Goal: Task Accomplishment & Management: Complete application form

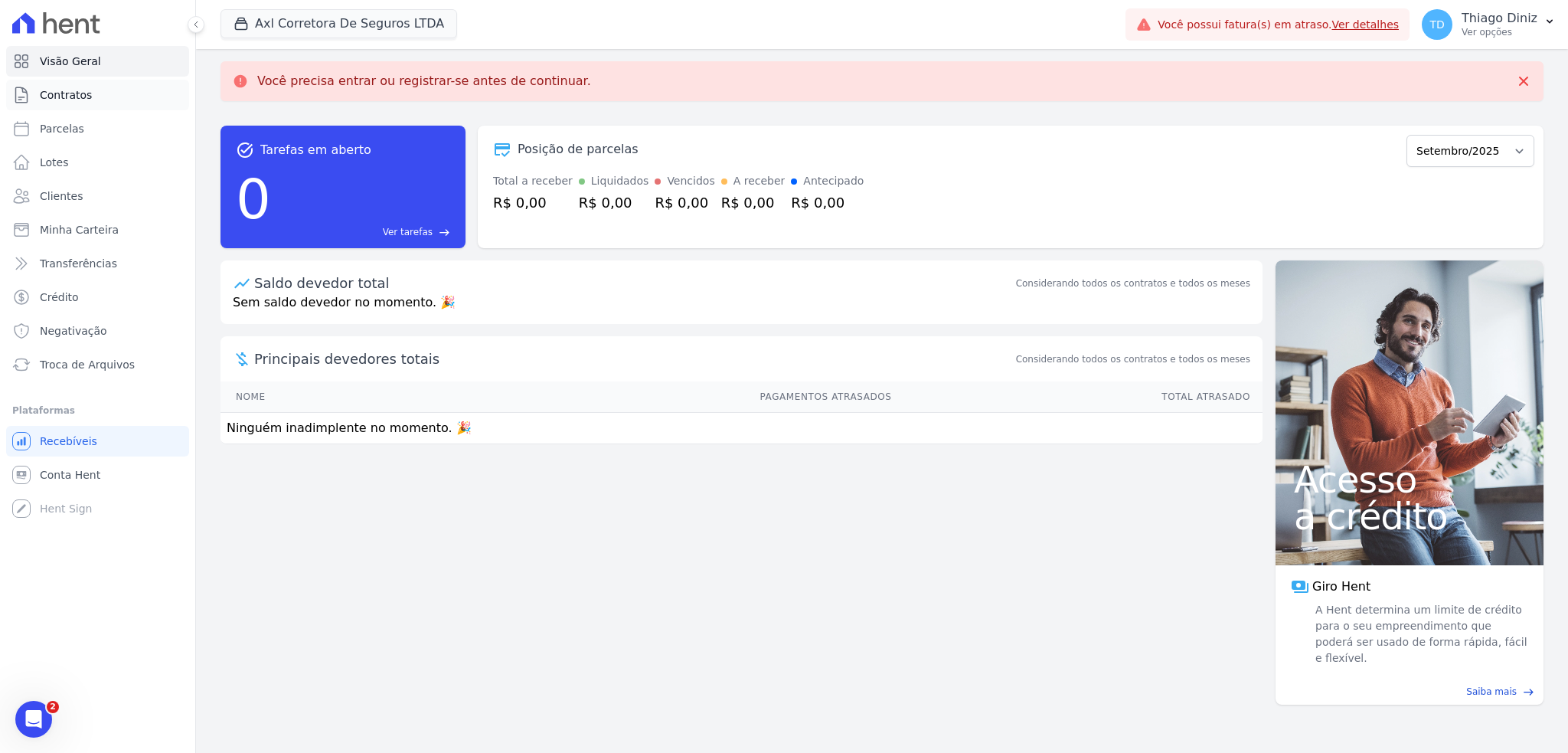
click at [72, 102] on link "Contratos" at bounding box center [98, 95] width 183 height 31
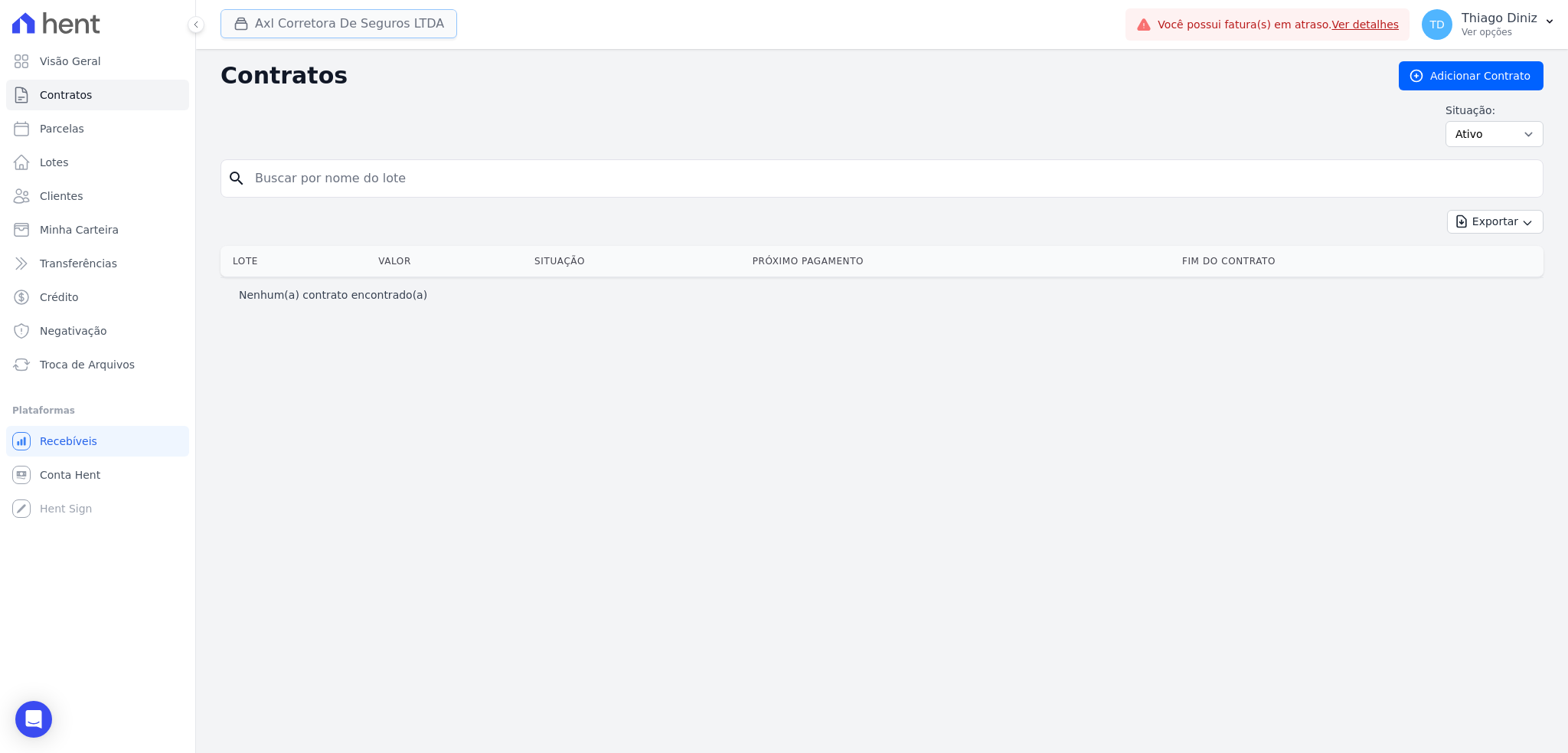
click at [262, 35] on button "Axl Corretora De Seguros LTDA" at bounding box center [339, 24] width 236 height 29
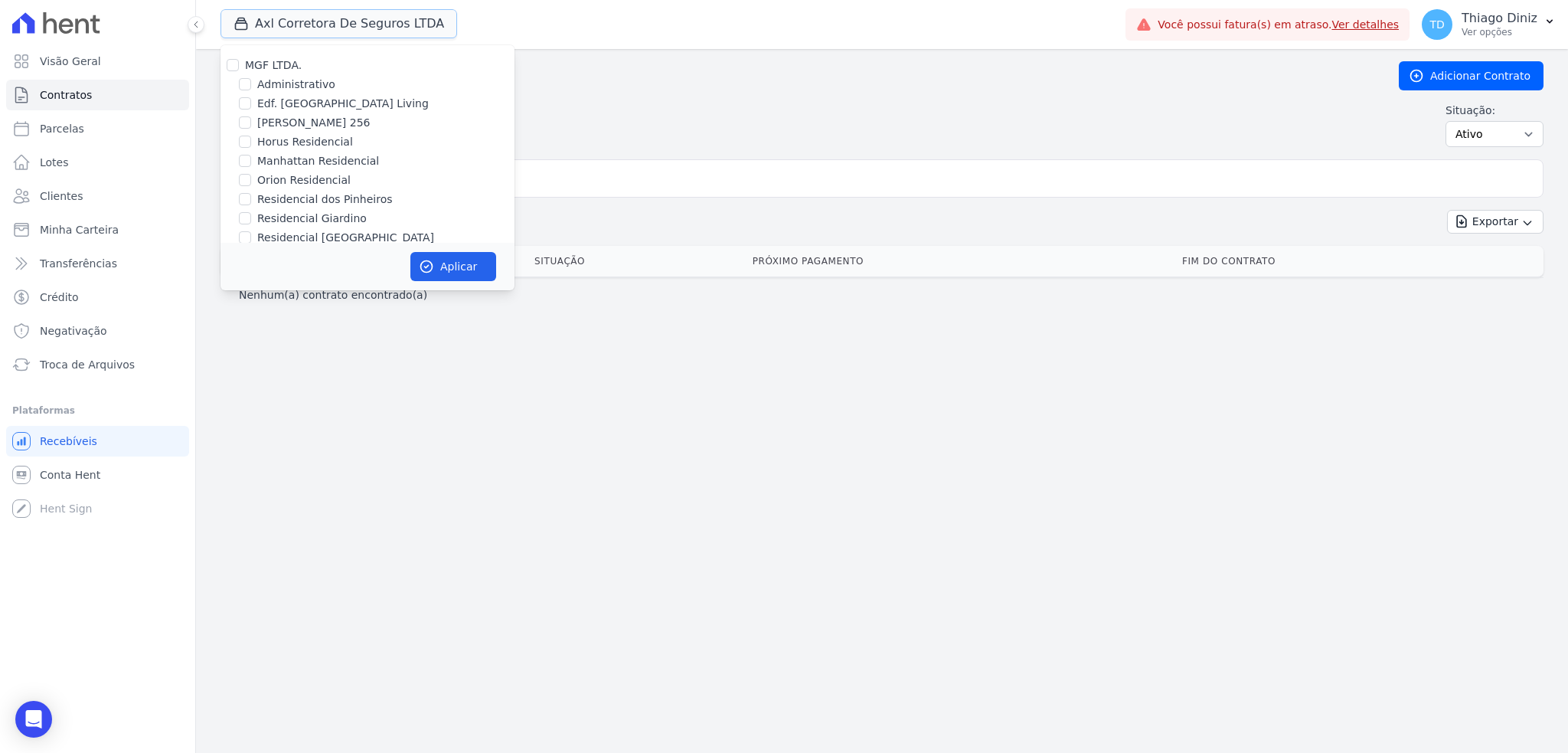
scroll to position [306, 0]
click at [253, 86] on div "AXL Corretora de Seguros LTDA" at bounding box center [368, 91] width 294 height 16
click at [243, 90] on input "AXL Corretora de Seguros LTDA" at bounding box center [245, 91] width 12 height 12
checkbox input "false"
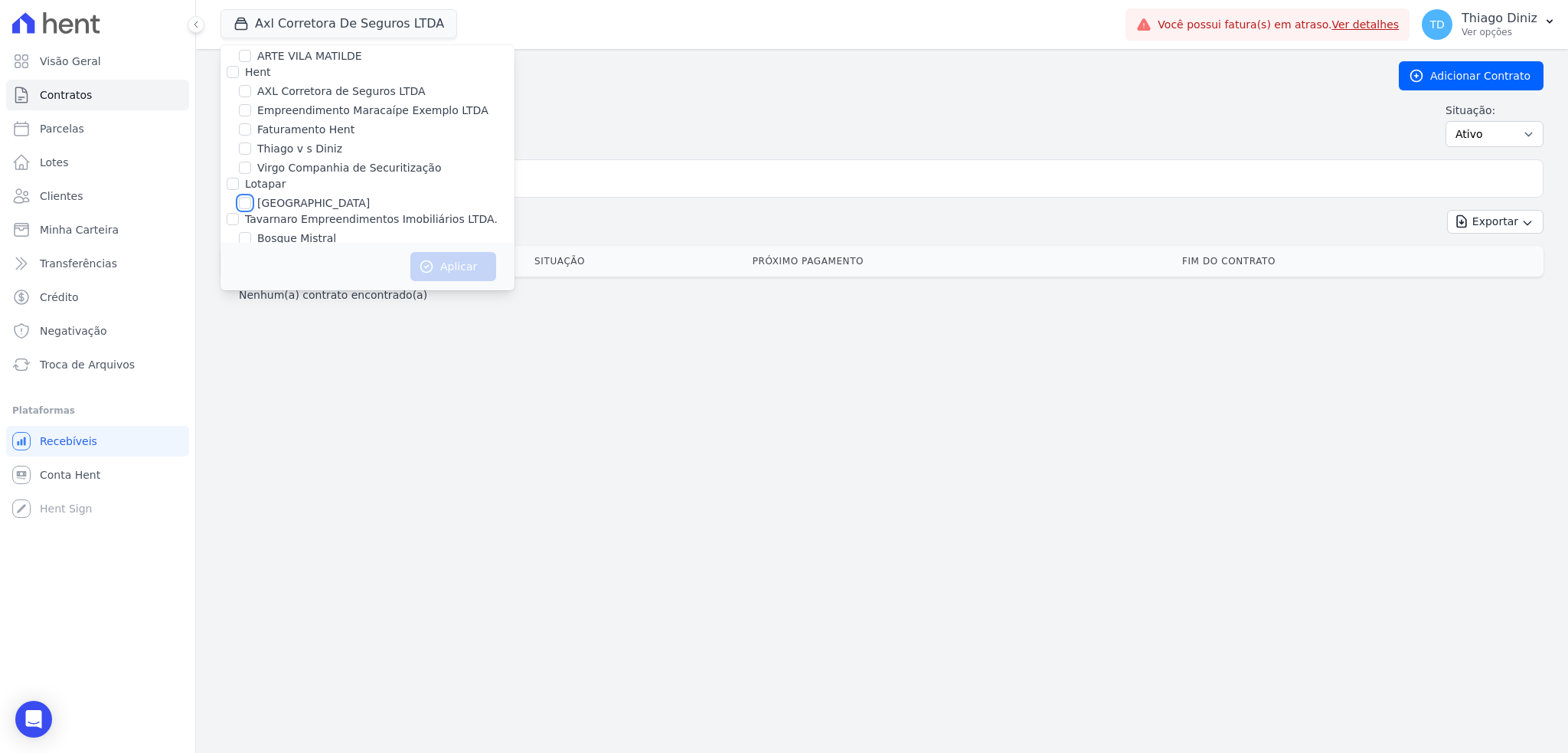
click at [242, 202] on input "[GEOGRAPHIC_DATA]" at bounding box center [245, 203] width 12 height 12
checkbox input "true"
click at [463, 276] on button "Aplicar" at bounding box center [453, 266] width 85 height 29
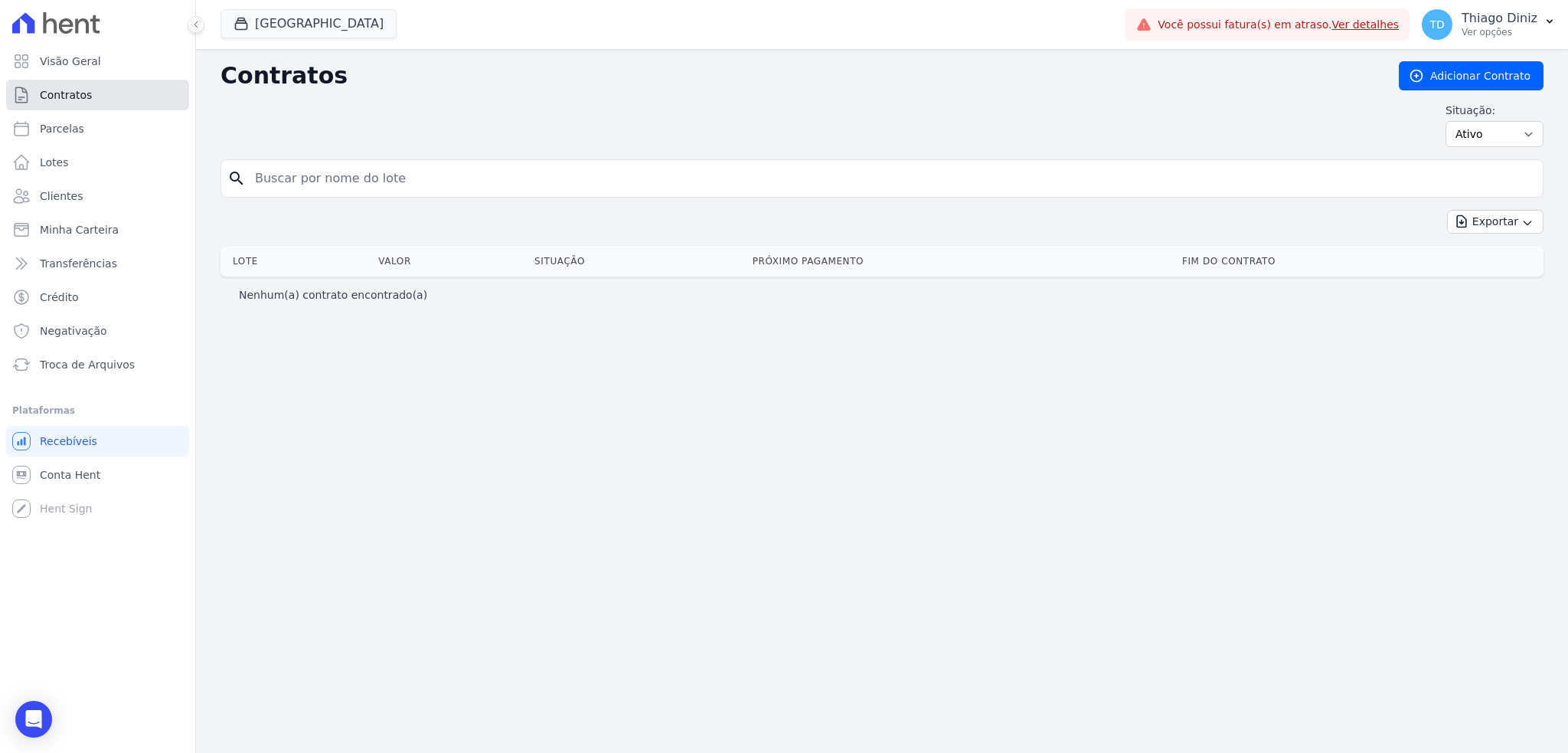
click at [91, 94] on link "Contratos" at bounding box center [98, 95] width 183 height 31
click at [331, 23] on button "[GEOGRAPHIC_DATA]" at bounding box center [309, 24] width 176 height 29
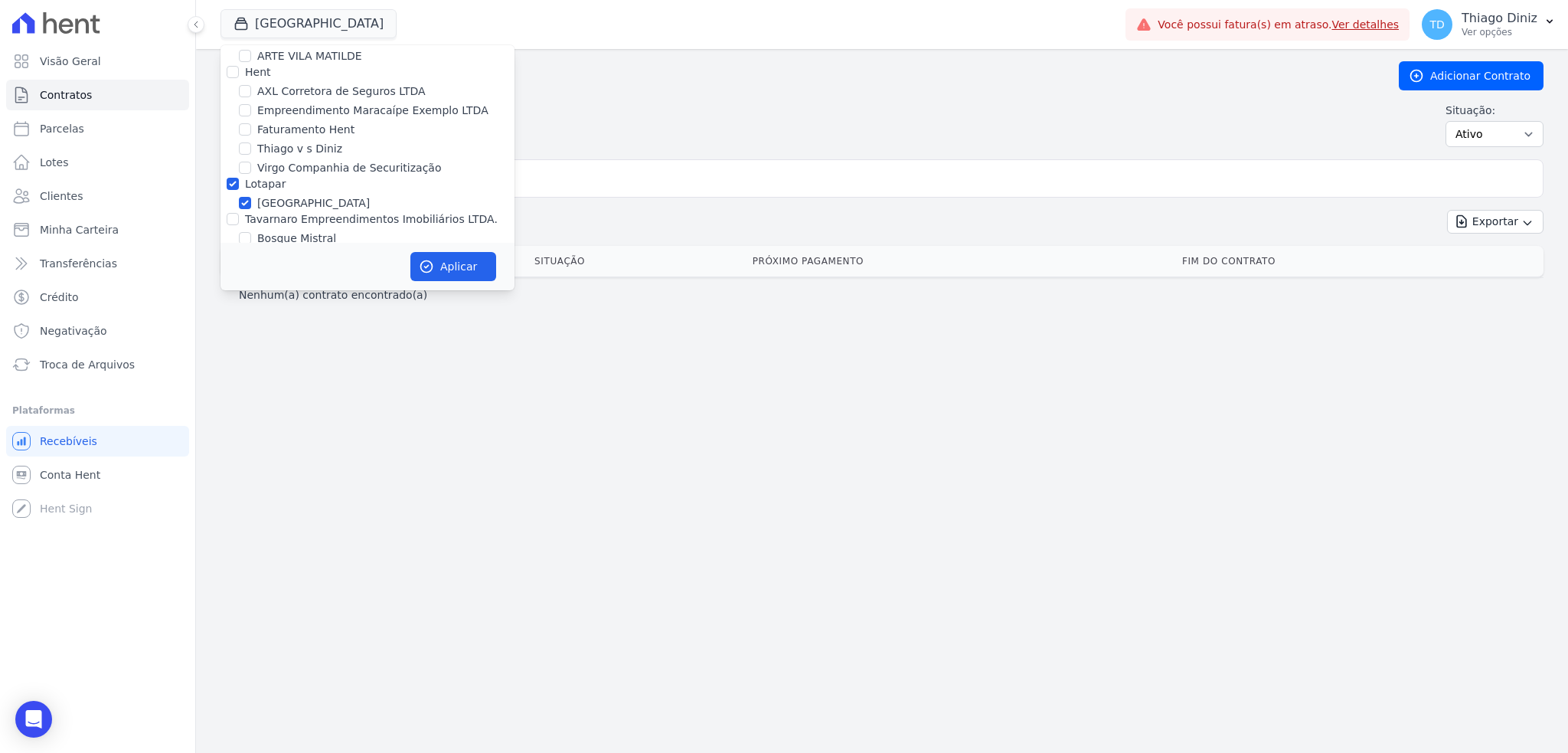
click at [239, 180] on div "Lotapar" at bounding box center [368, 184] width 294 height 16
click at [228, 178] on input "Lotapar" at bounding box center [232, 184] width 12 height 12
checkbox input "false"
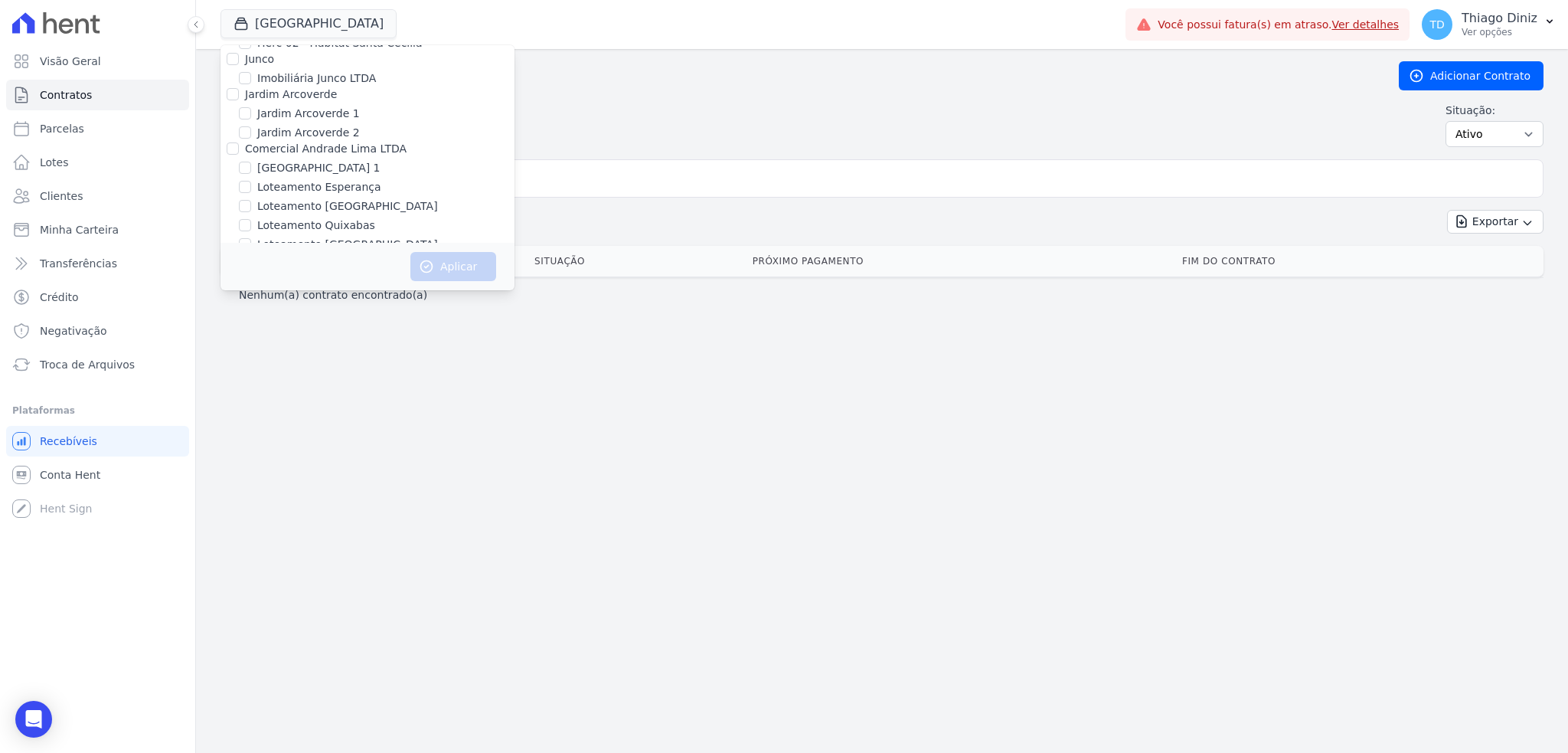
scroll to position [1762, 0]
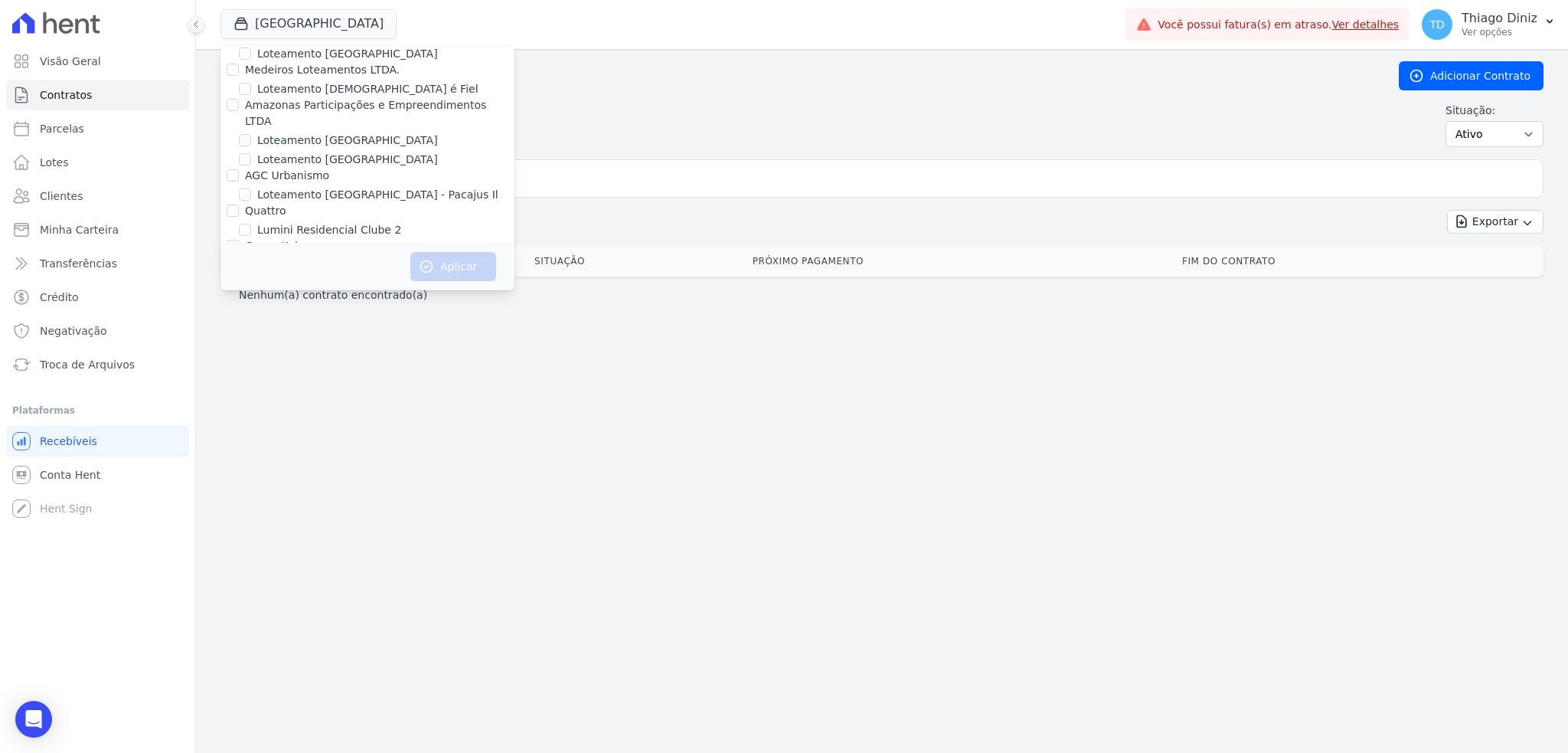
click at [245, 222] on div at bounding box center [245, 229] width 12 height 15
click at [247, 223] on input "Lumini Residencial Clube 2" at bounding box center [245, 229] width 12 height 12
checkbox input "true"
click at [449, 263] on button "Aplicar" at bounding box center [453, 266] width 85 height 29
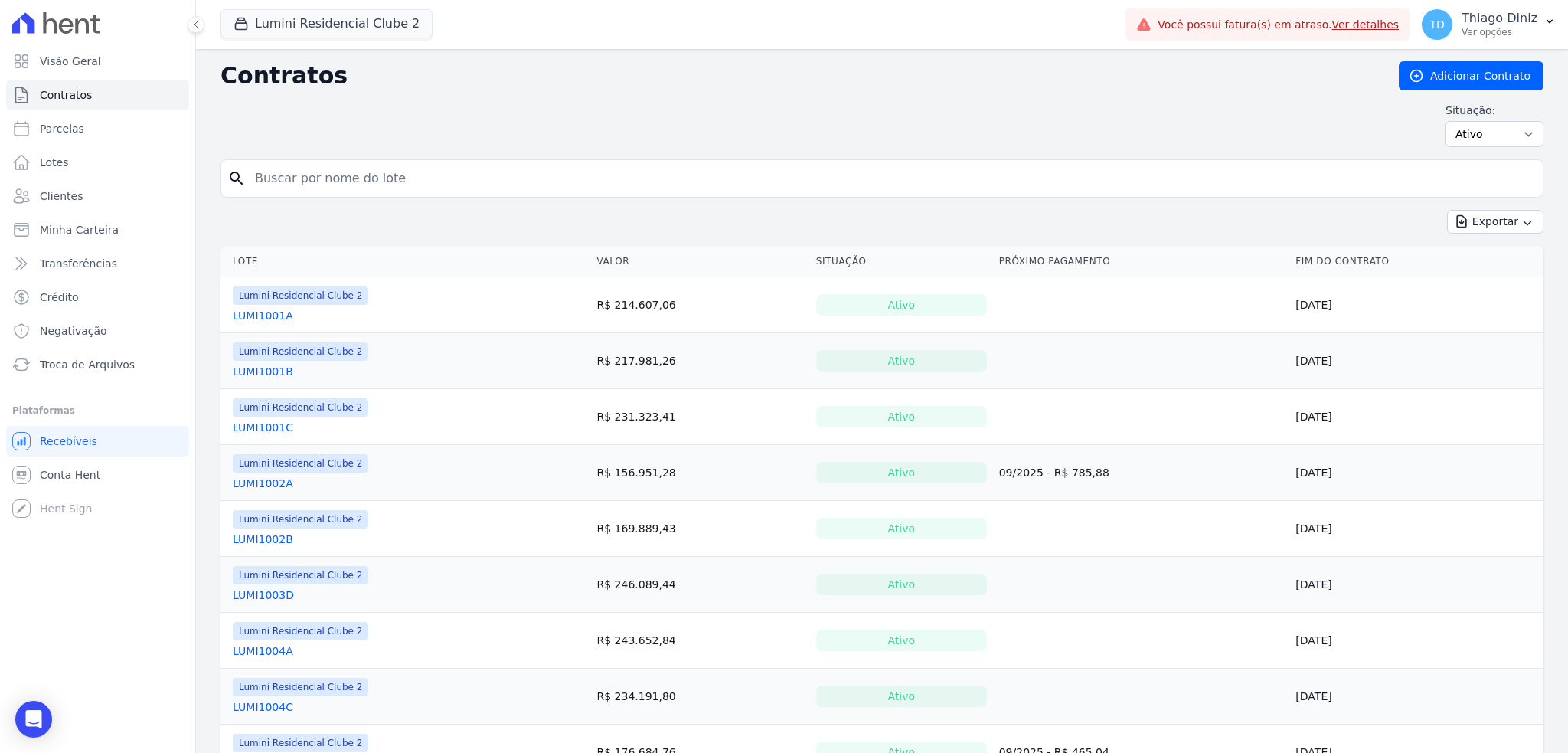
scroll to position [76, 0]
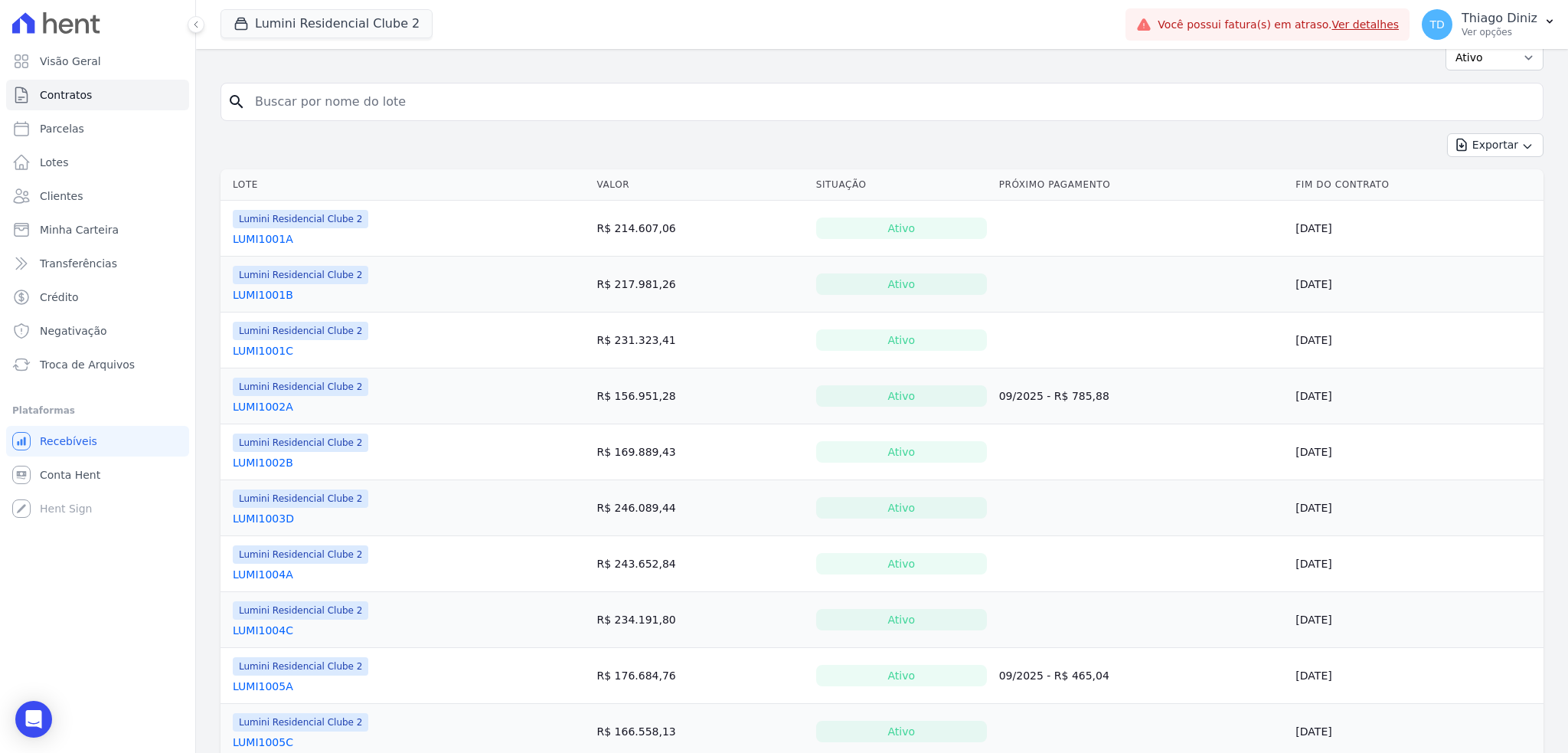
click at [263, 403] on link "LUMI1002A" at bounding box center [262, 407] width 61 height 15
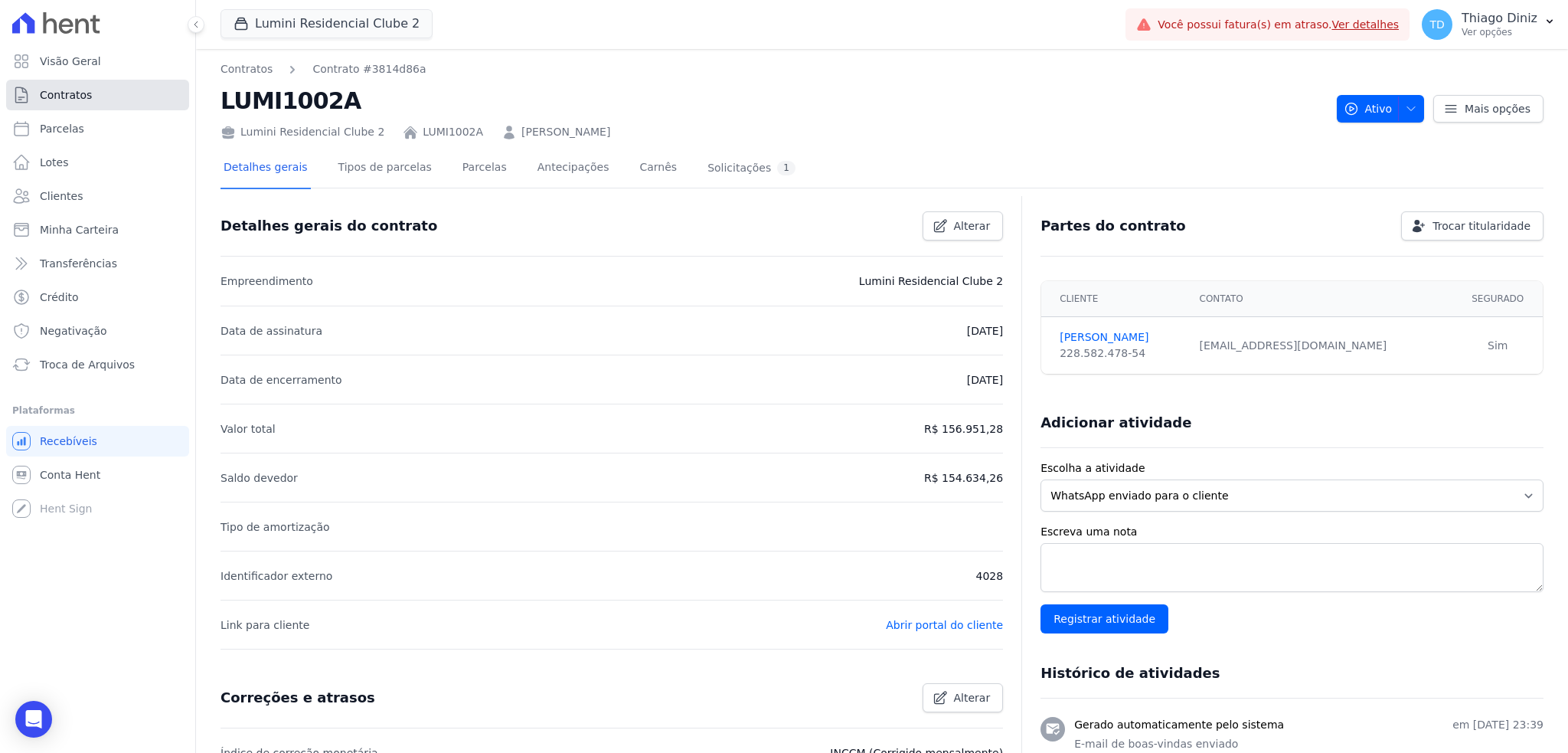
click at [76, 92] on span "Contratos" at bounding box center [66, 95] width 52 height 15
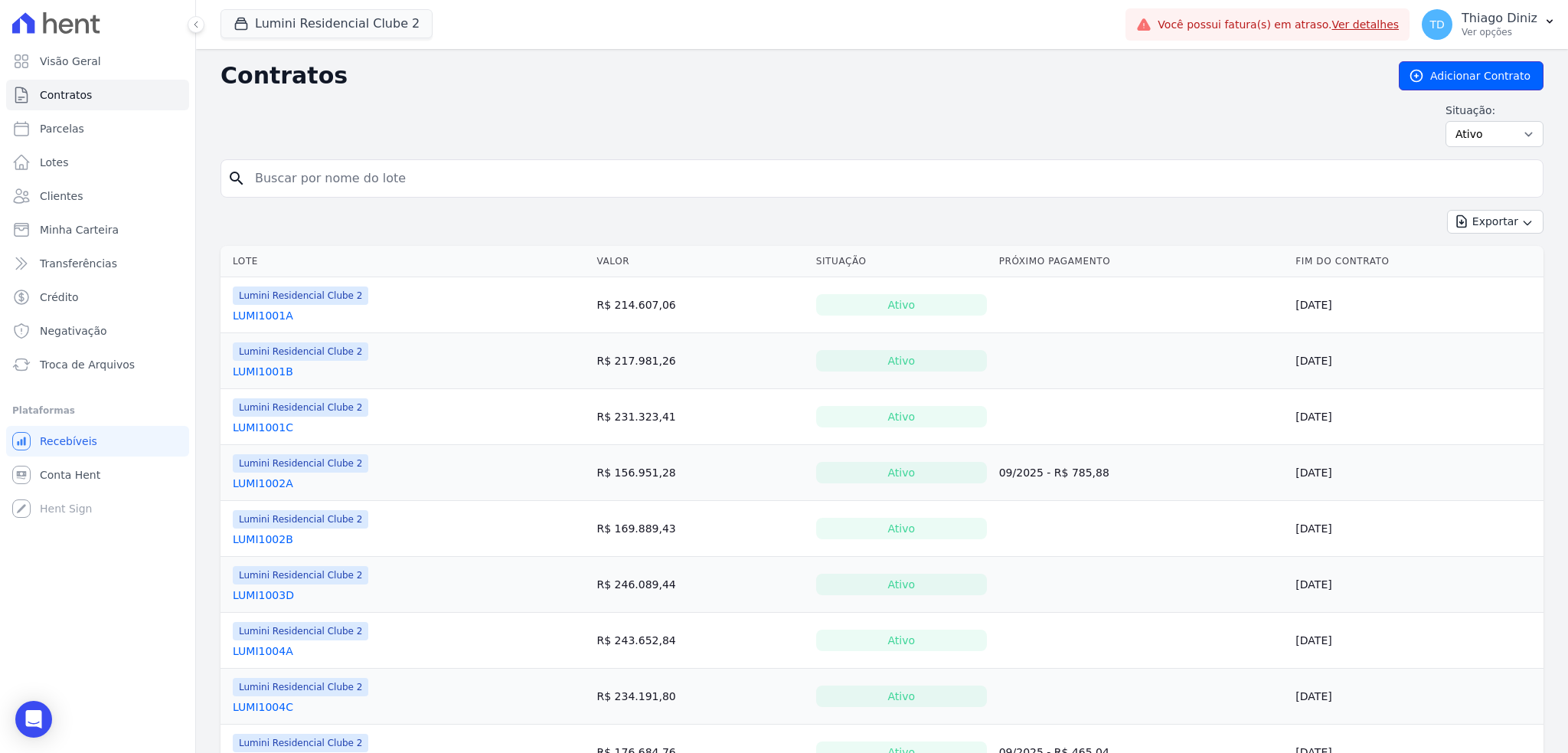
click at [1455, 82] on link "Adicionar Contrato" at bounding box center [1471, 76] width 145 height 29
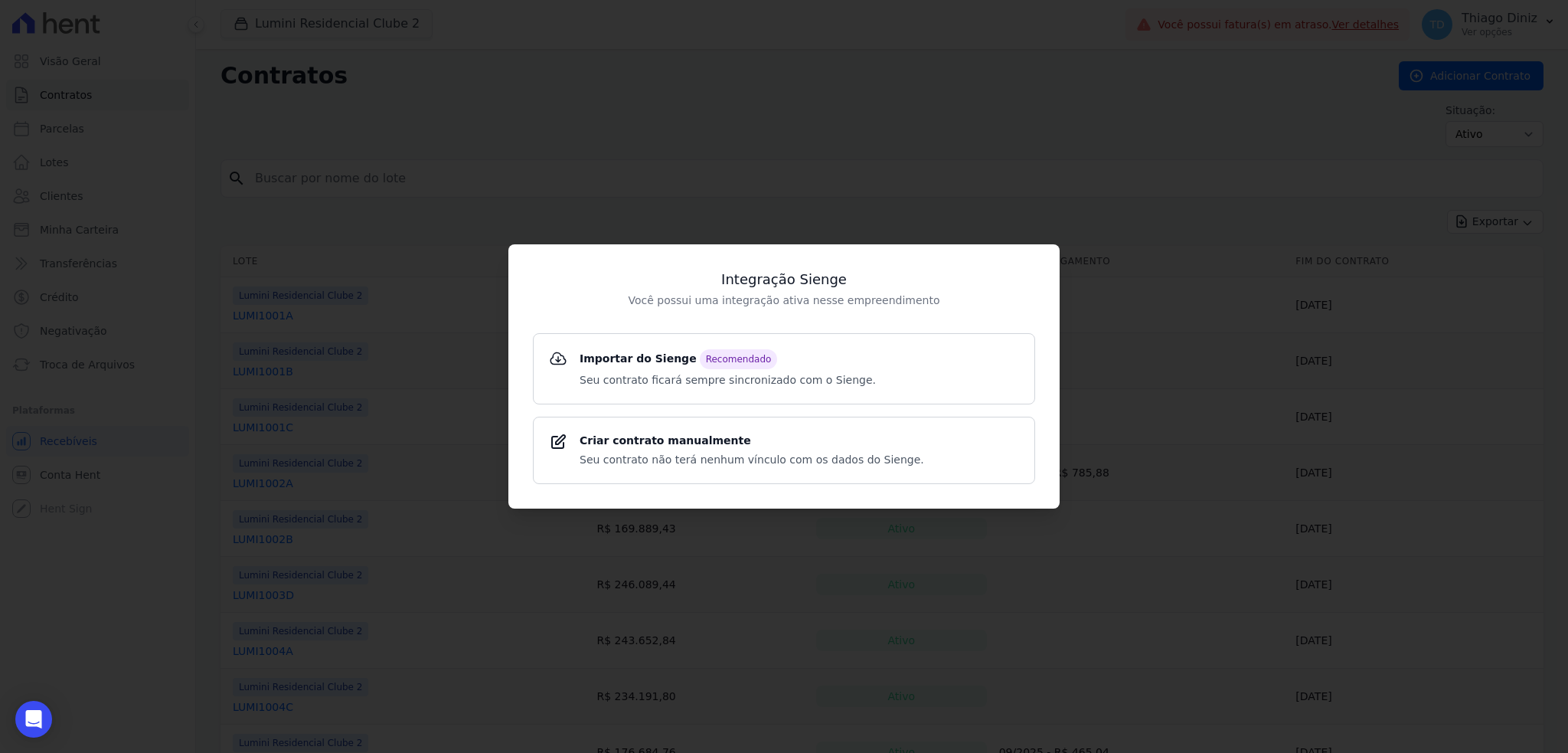
click at [613, 169] on div "Integração Sienge Você possui uma integração ativa nesse empreendimento Importa…" at bounding box center [784, 376] width 1568 height 753
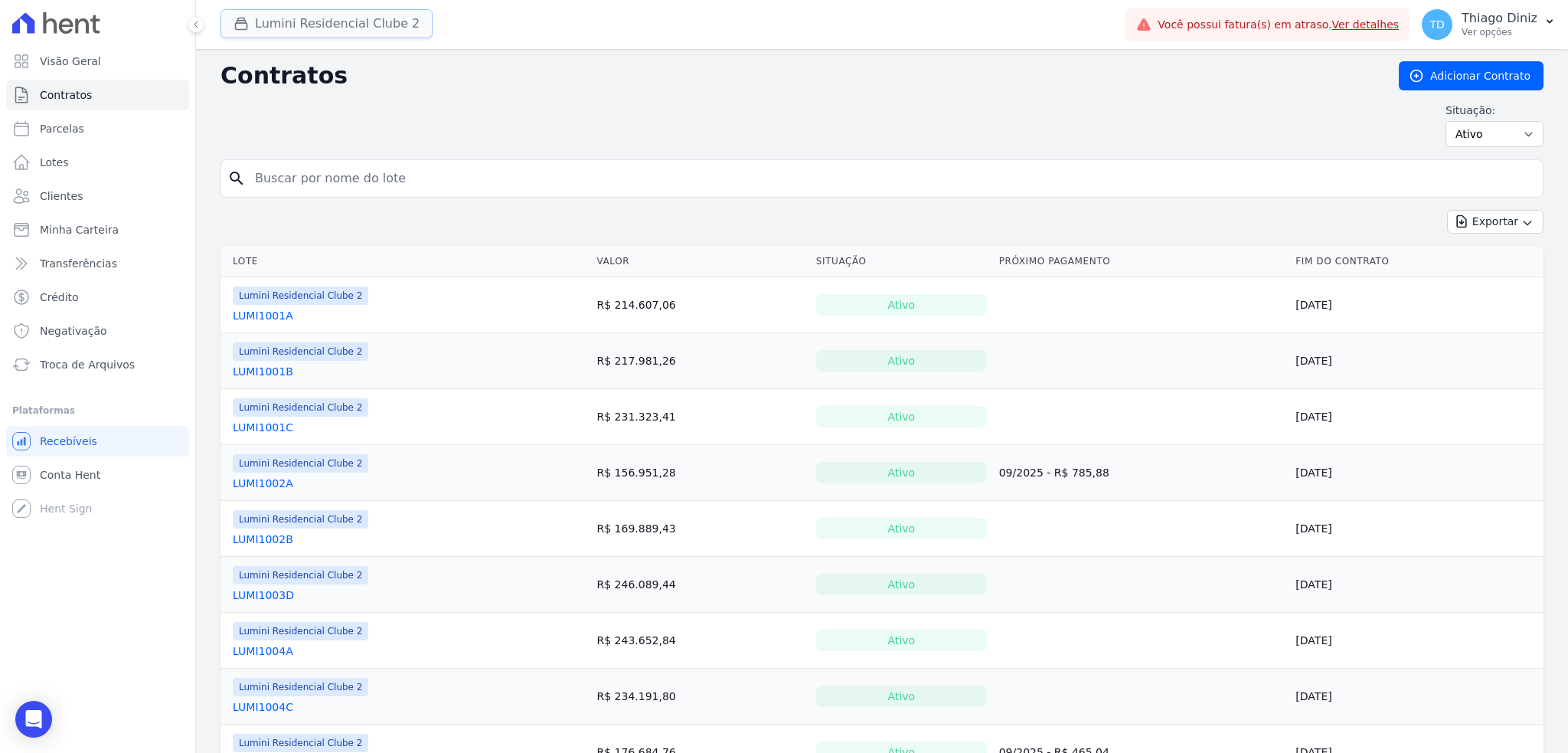
click at [363, 18] on button "Lumini Residencial Clube 2" at bounding box center [327, 24] width 212 height 29
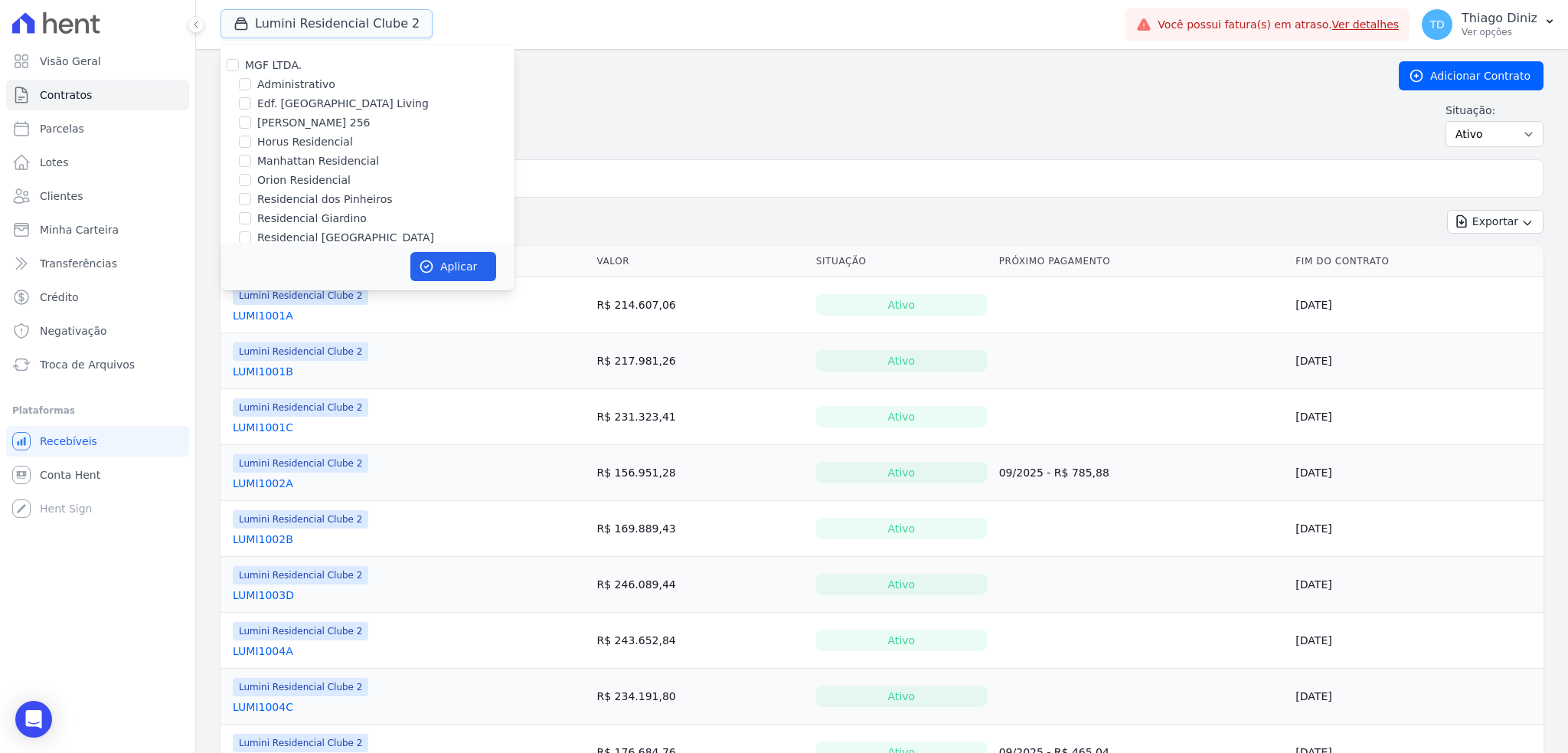
scroll to position [460, 0]
click at [328, 154] on label "Chã Grande Incorporações SPE LTDA" at bounding box center [355, 156] width 196 height 16
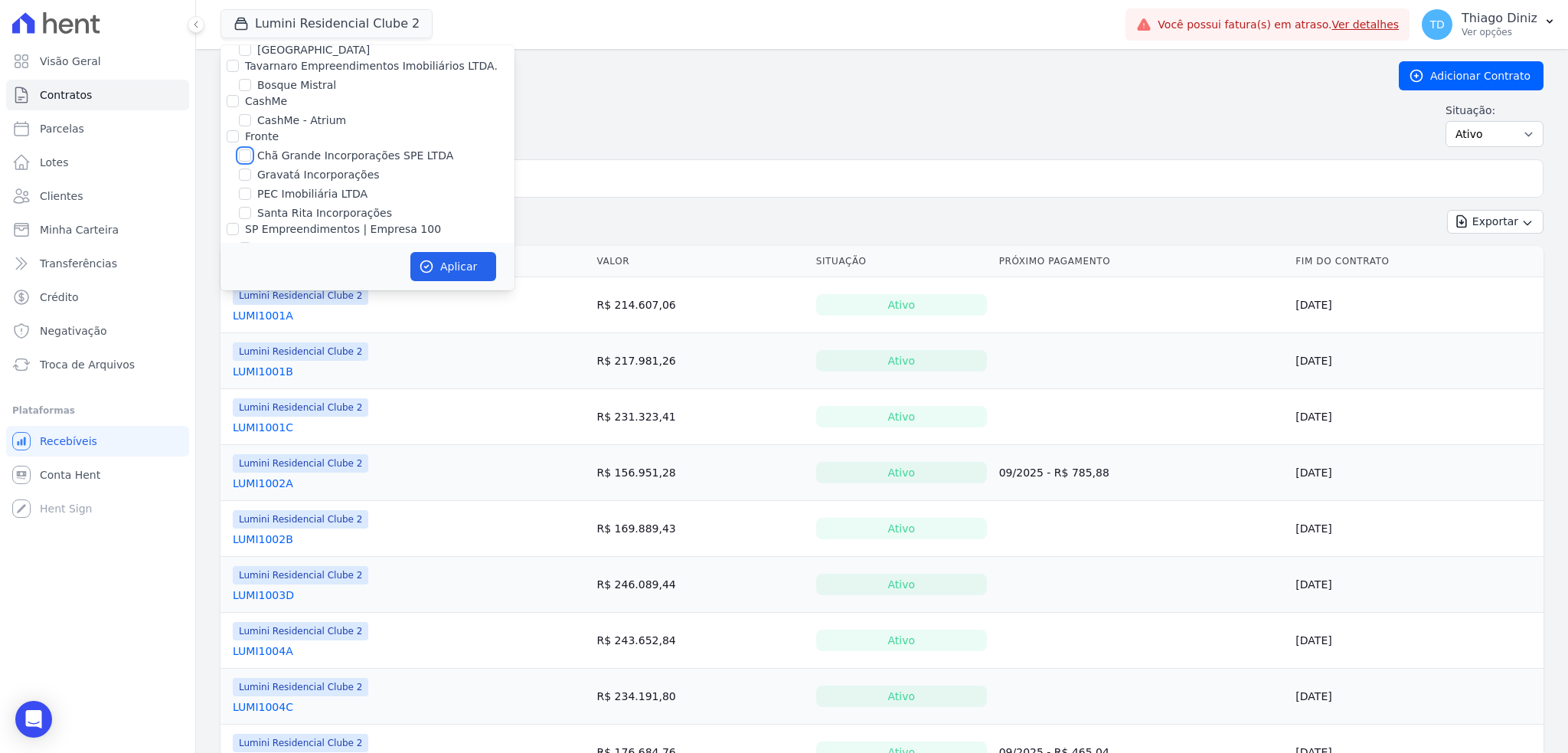
click at [251, 154] on input "Chã Grande Incorporações SPE LTDA" at bounding box center [245, 156] width 12 height 12
checkbox input "true"
click at [426, 263] on icon "button" at bounding box center [426, 266] width 15 height 15
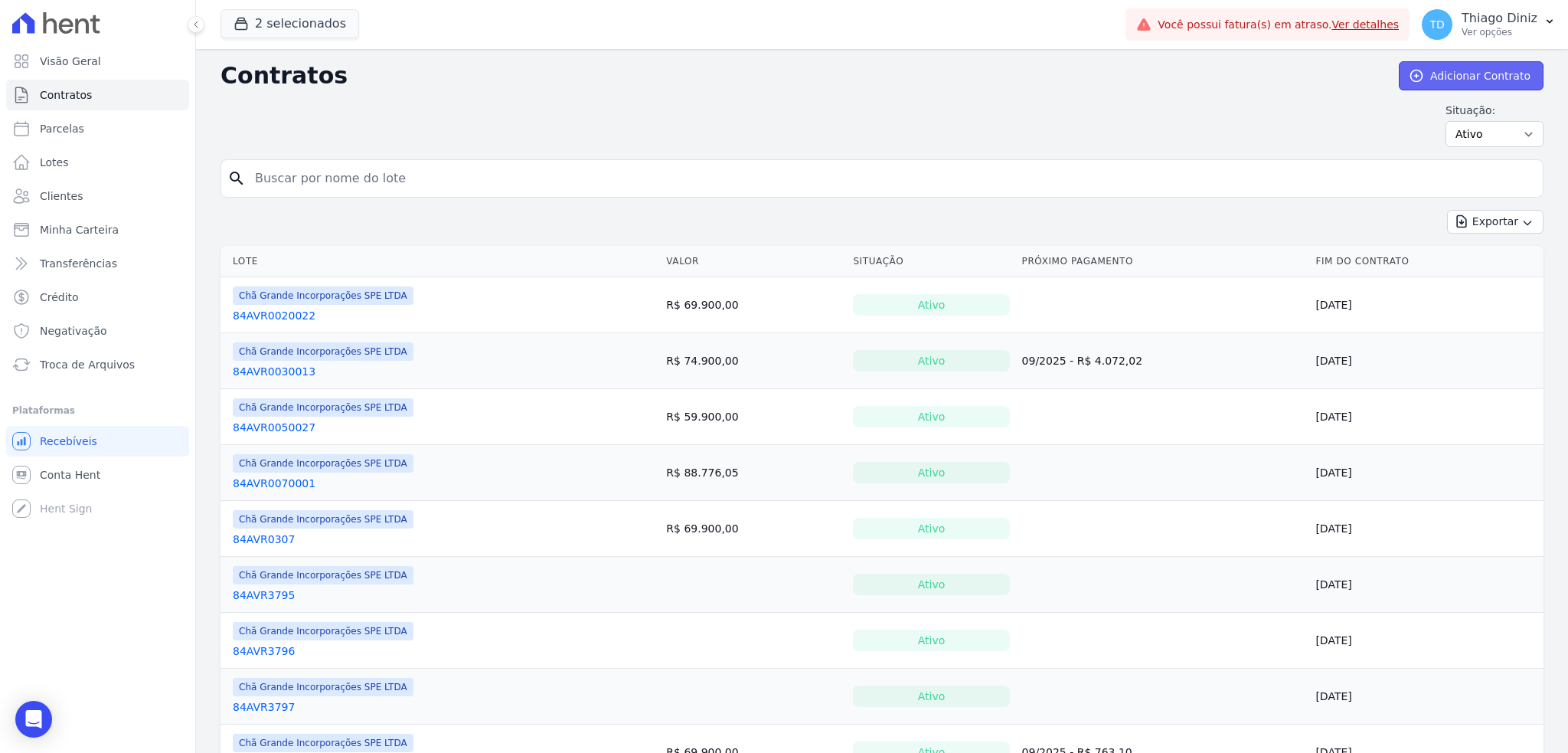
click at [1449, 74] on link "Adicionar Contrato" at bounding box center [1471, 76] width 145 height 29
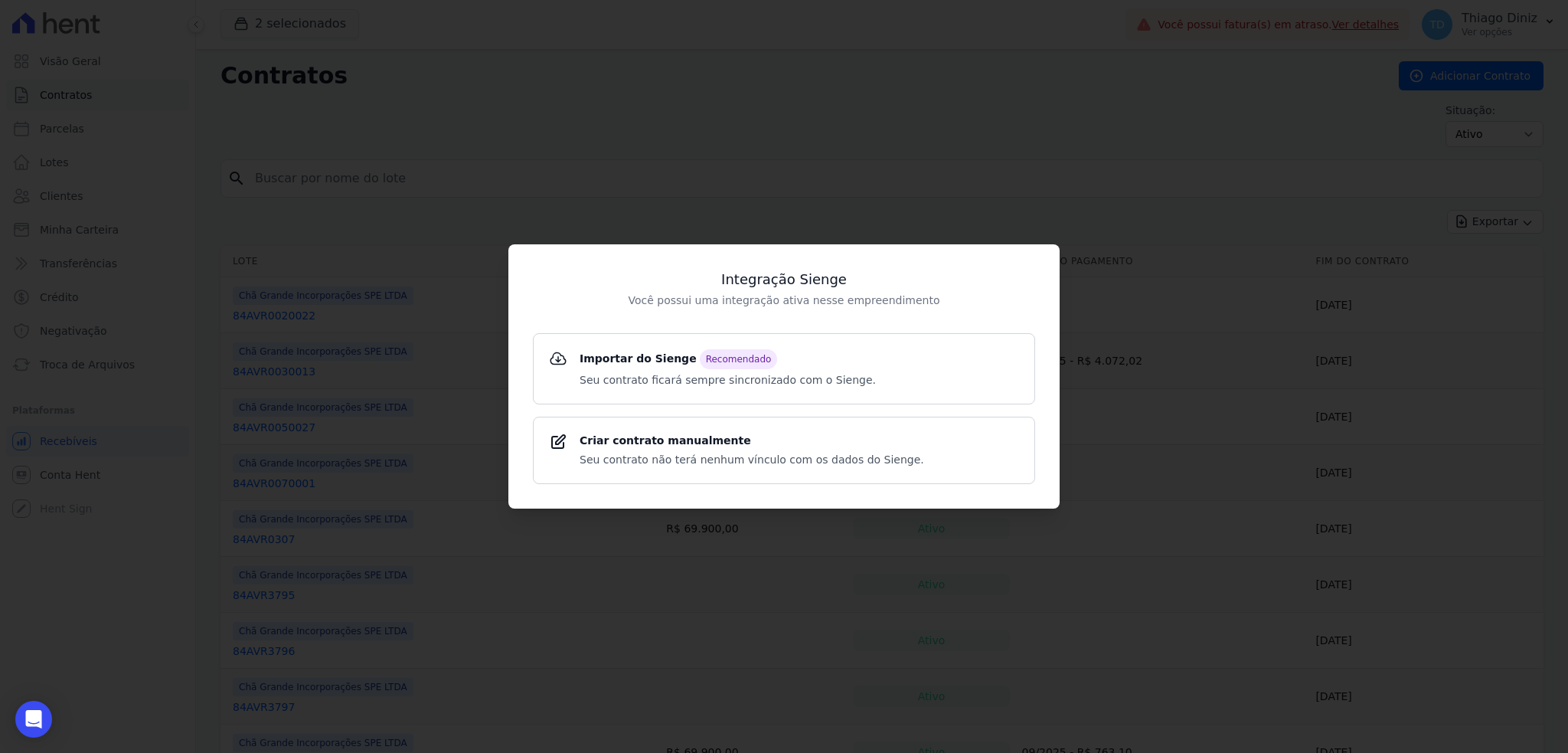
click at [929, 138] on div "Integração Sienge Você possui uma integração ativa nesse empreendimento Importa…" at bounding box center [784, 376] width 1568 height 753
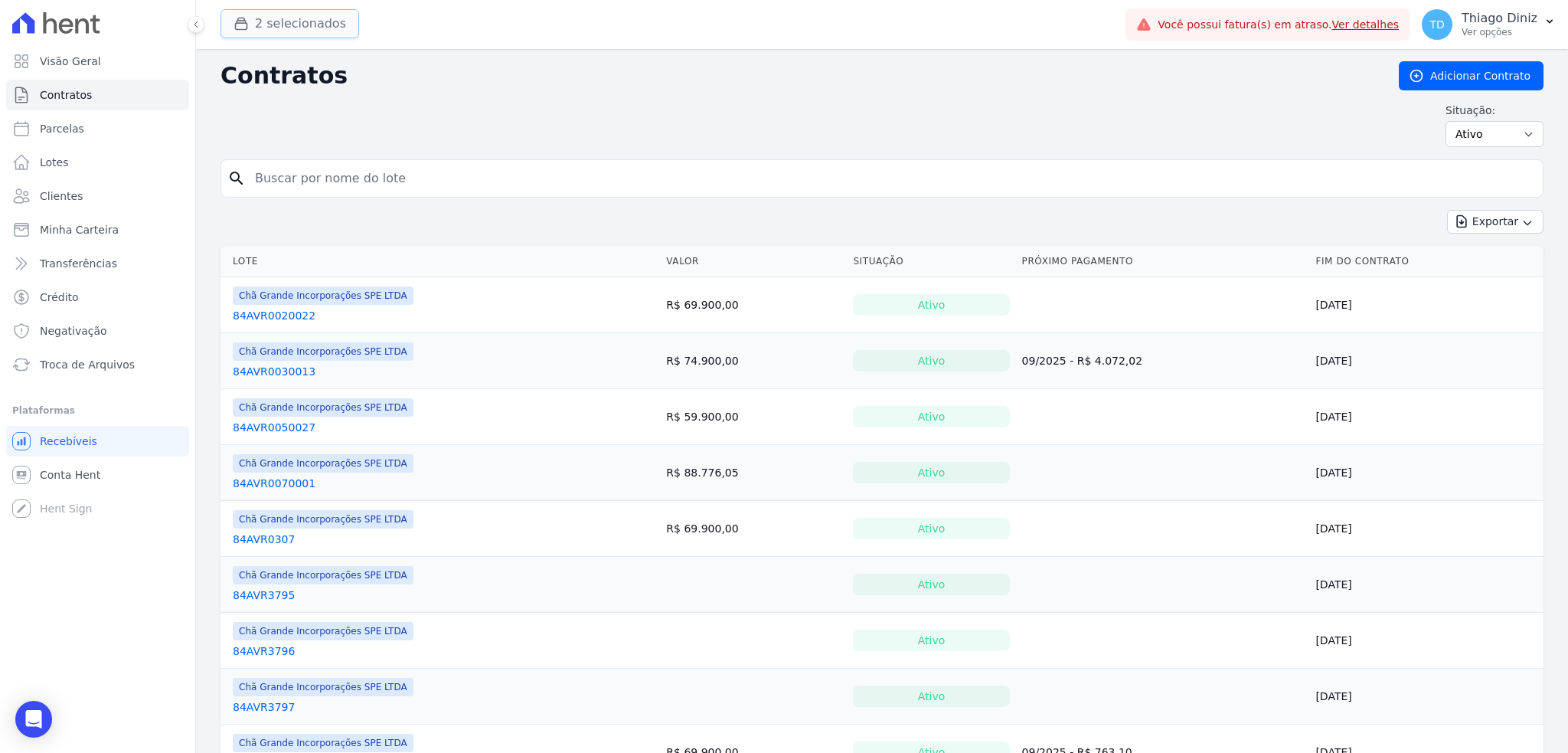
click at [309, 33] on button "2 selecionados" at bounding box center [290, 24] width 139 height 29
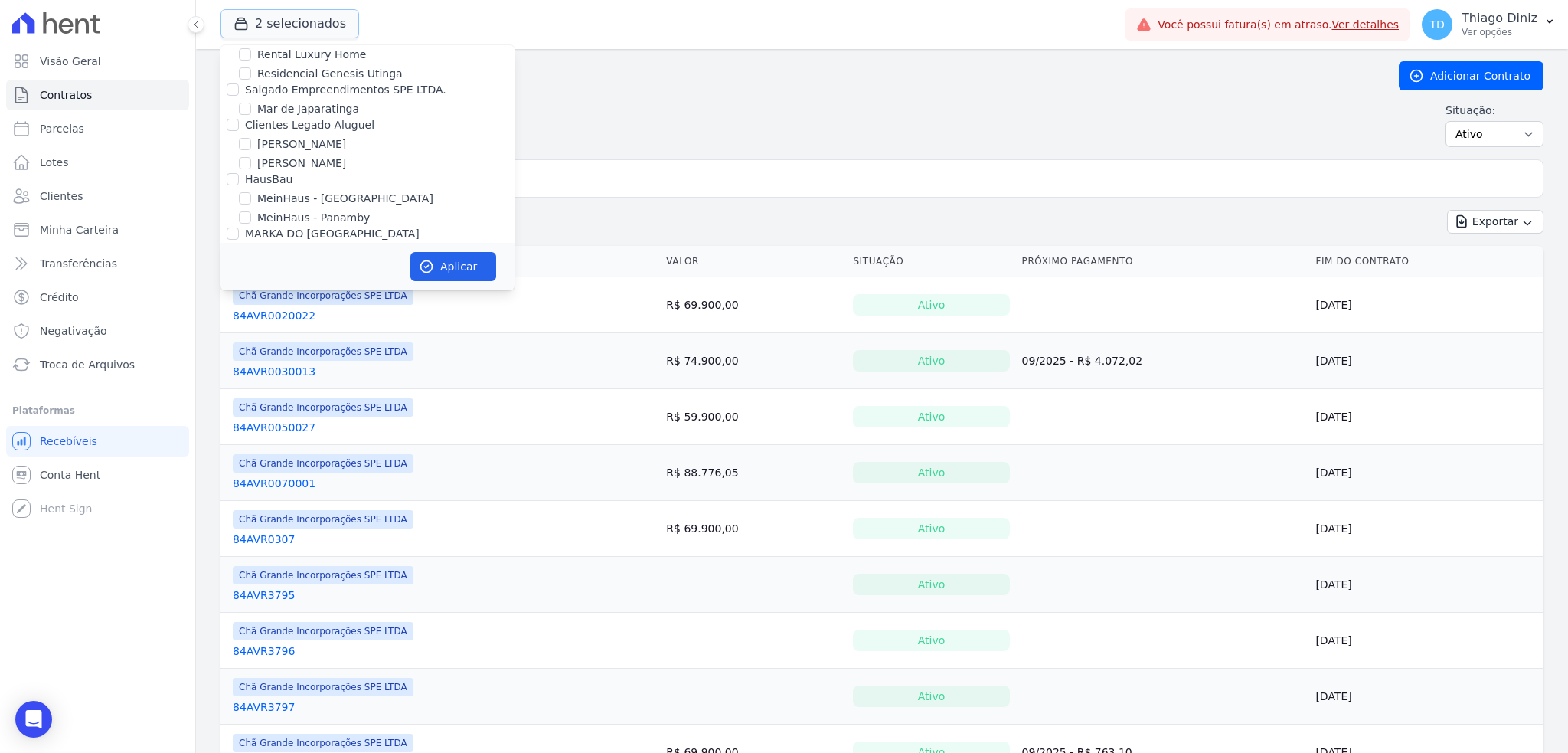
scroll to position [1839, 0]
click at [229, 128] on input "Quattro" at bounding box center [232, 134] width 12 height 12
checkbox input "false"
click at [432, 262] on icon "button" at bounding box center [426, 266] width 15 height 15
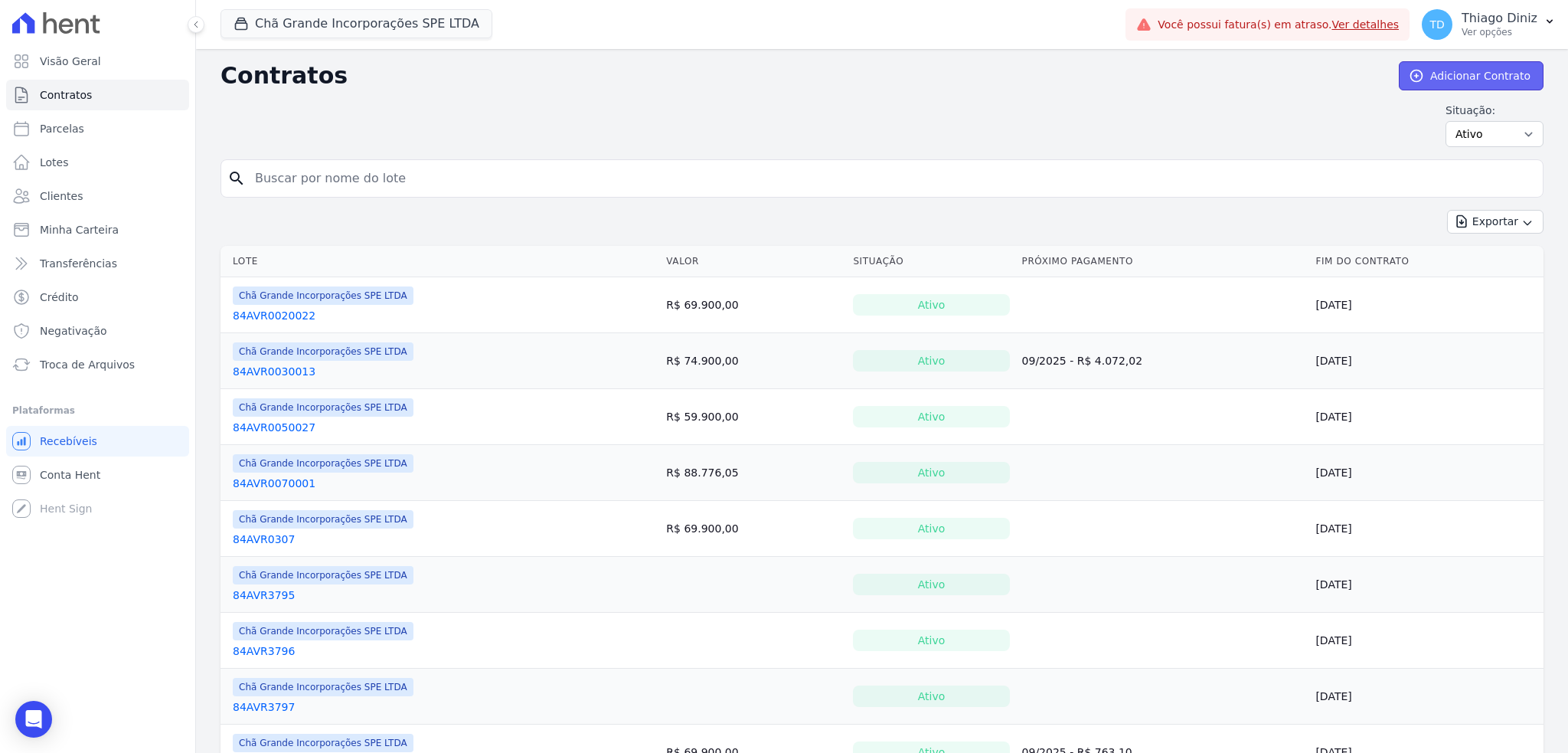
click at [1494, 73] on link "Adicionar Contrato" at bounding box center [1471, 76] width 145 height 29
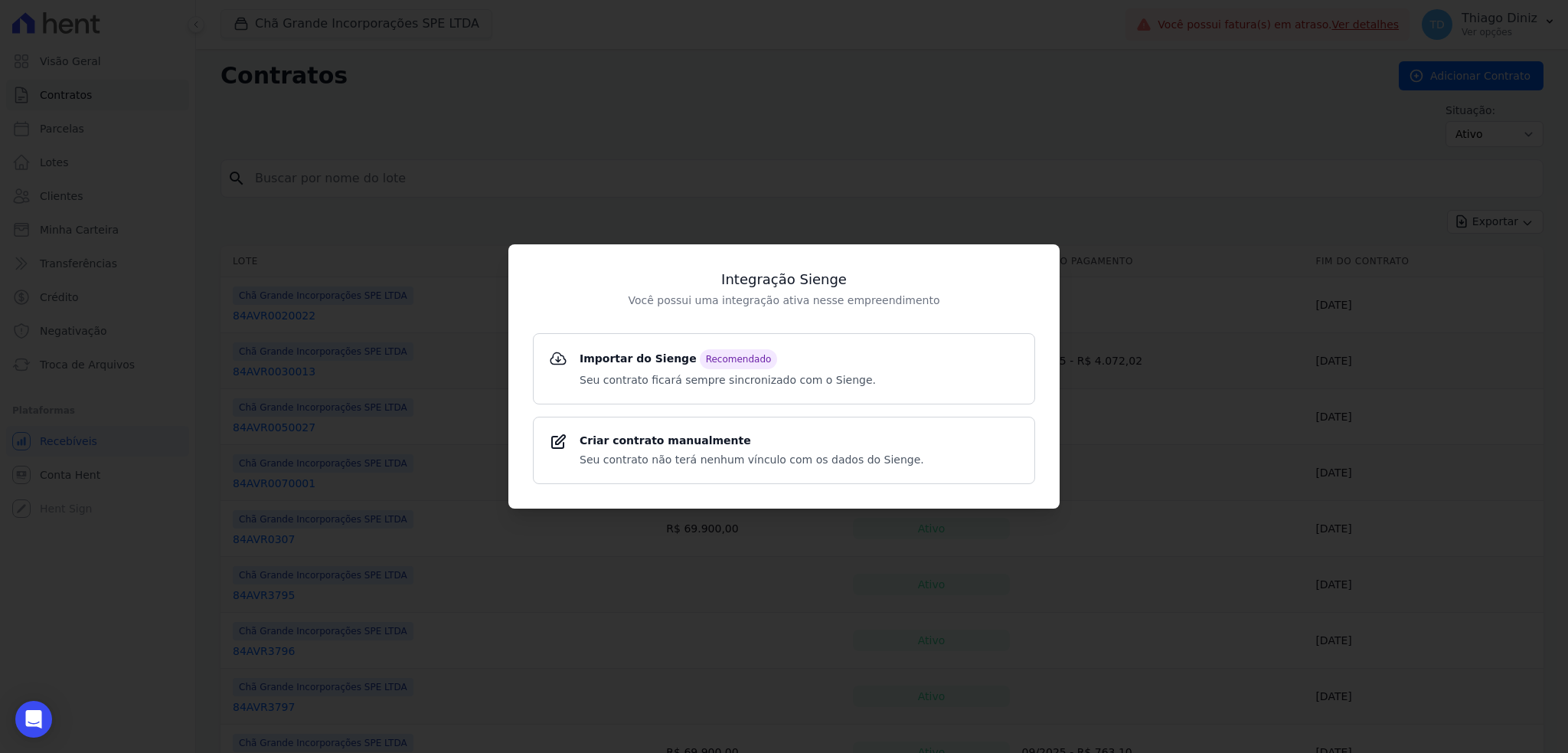
click at [619, 185] on div "Integração Sienge Você possui uma integração ativa nesse empreendimento Importa…" at bounding box center [784, 376] width 1568 height 753
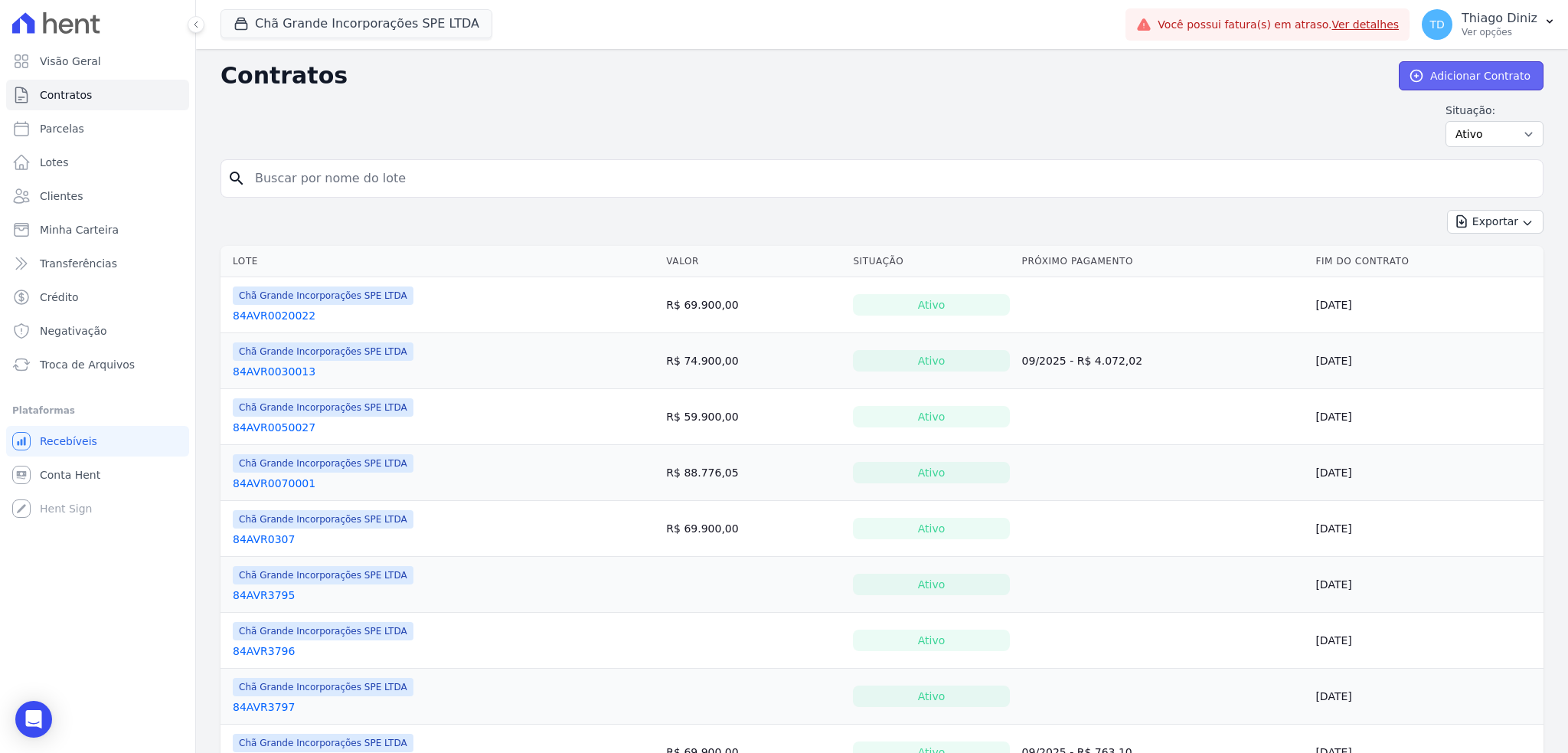
click at [1503, 72] on link "Adicionar Contrato" at bounding box center [1471, 76] width 145 height 29
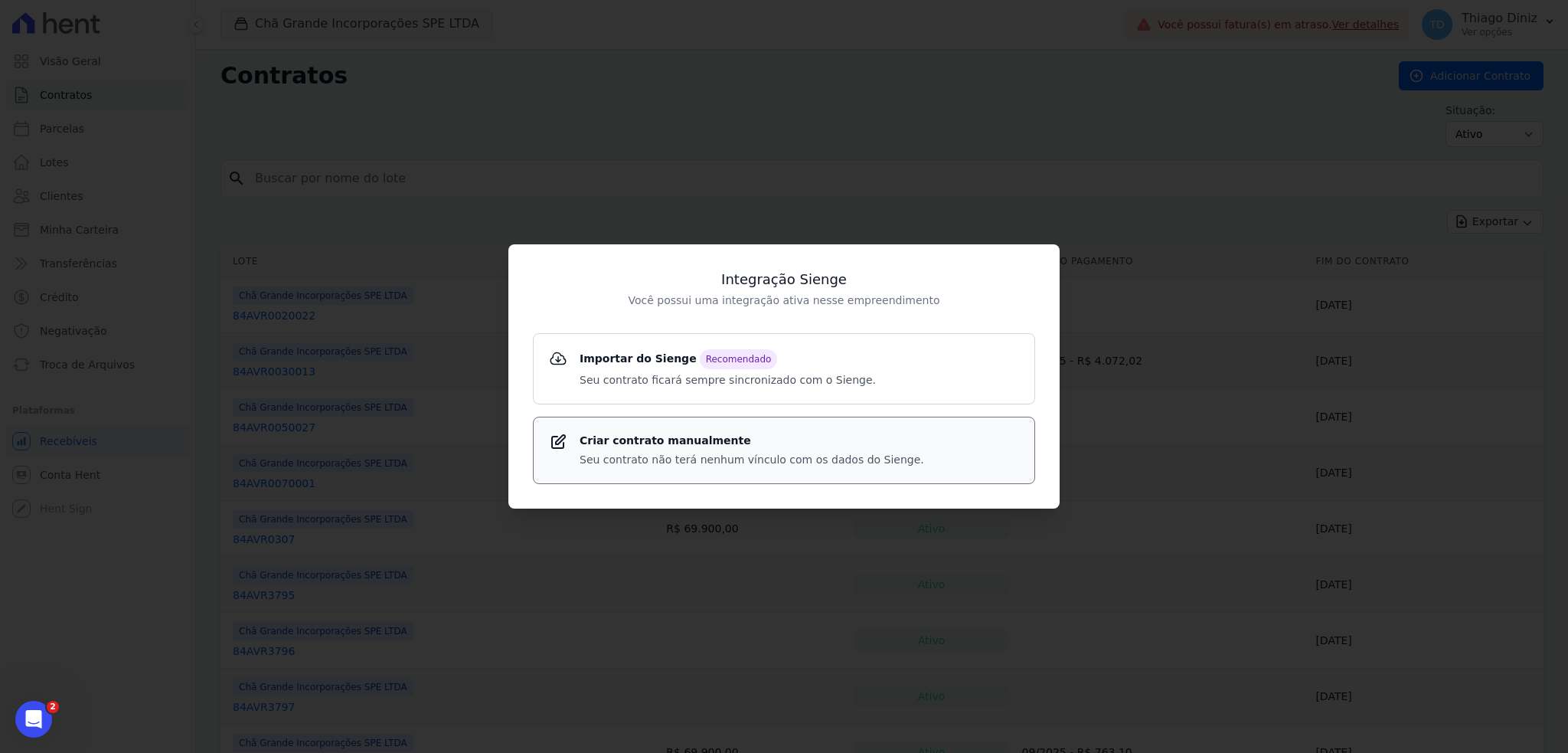
click at [733, 434] on strong "Criar contrato manualmente" at bounding box center [752, 440] width 345 height 16
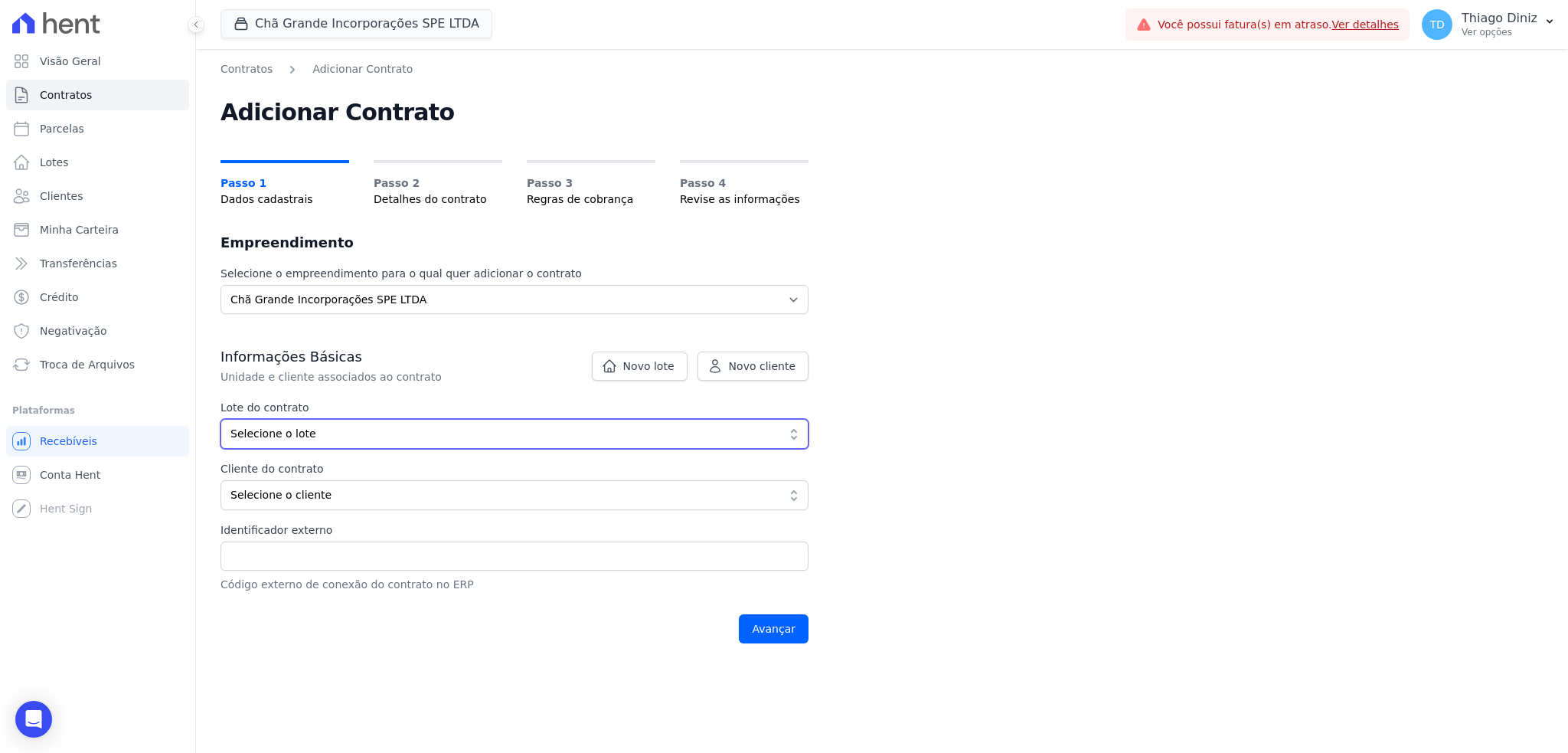
click at [523, 433] on span "Selecione o lote" at bounding box center [503, 433] width 547 height 16
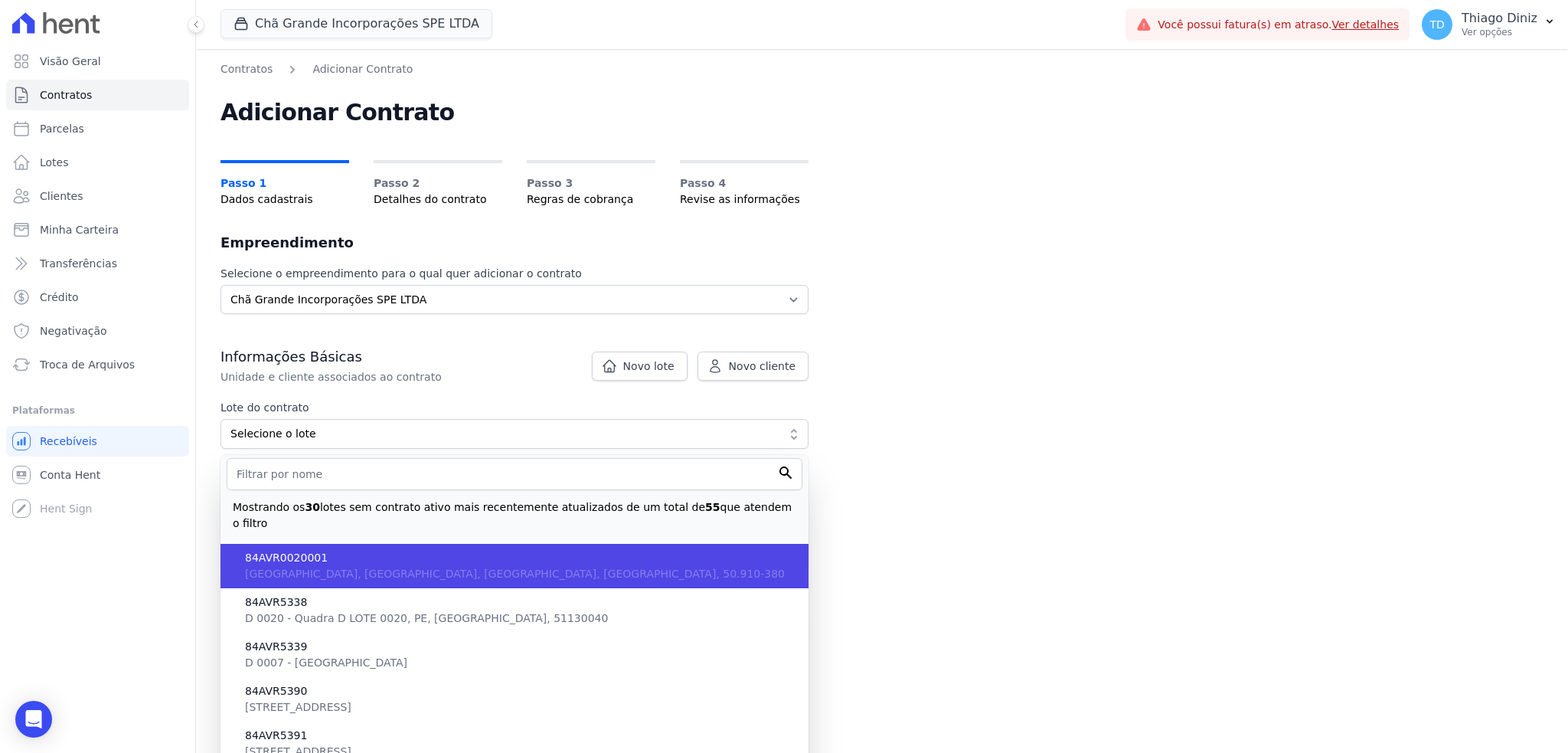
click at [480, 550] on span "84AVR0020001" at bounding box center [520, 557] width 551 height 16
type input "f0a7ca8d-09f1-48cf-851d-4afc32ea1e5d"
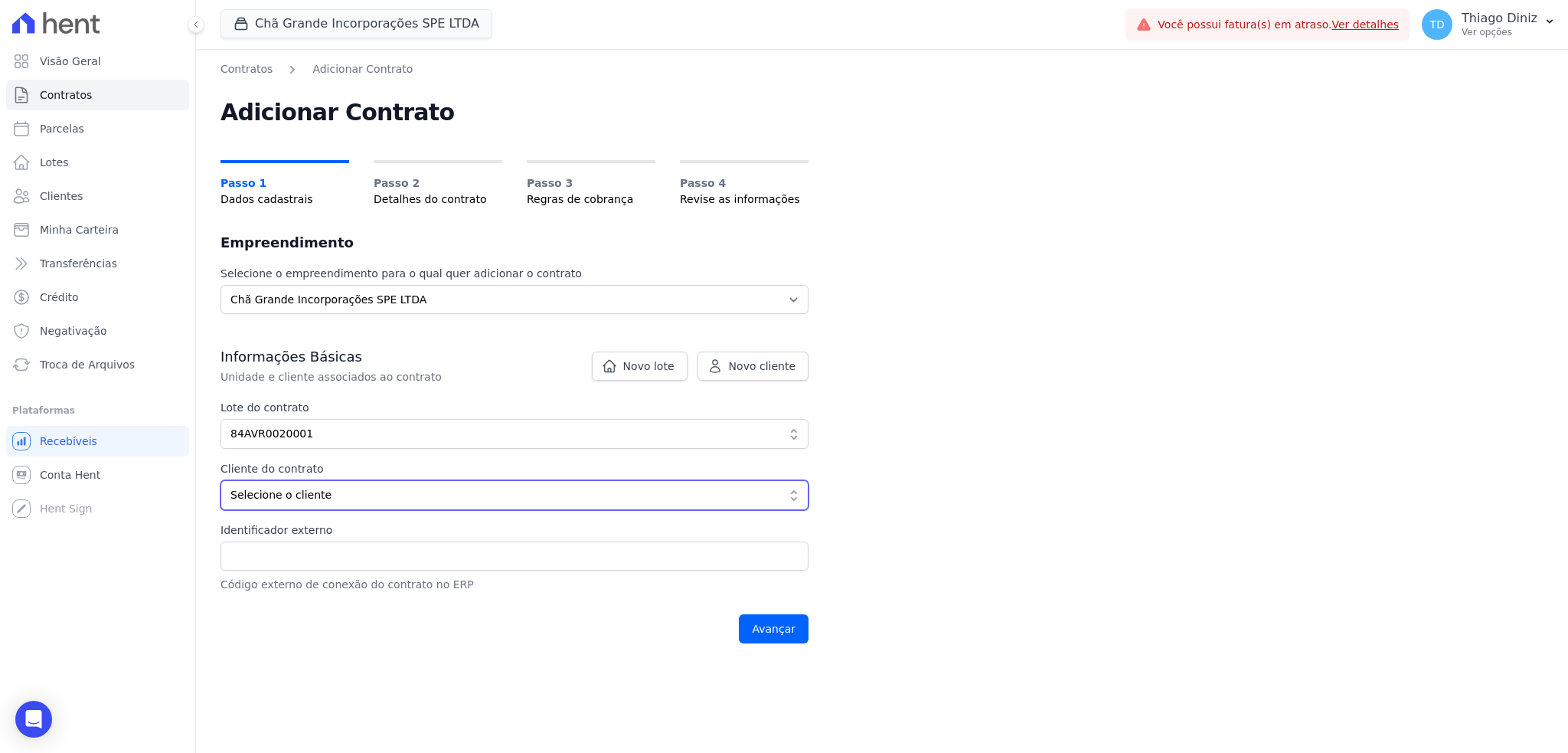
click at [479, 497] on span "Selecione o cliente" at bounding box center [503, 495] width 547 height 16
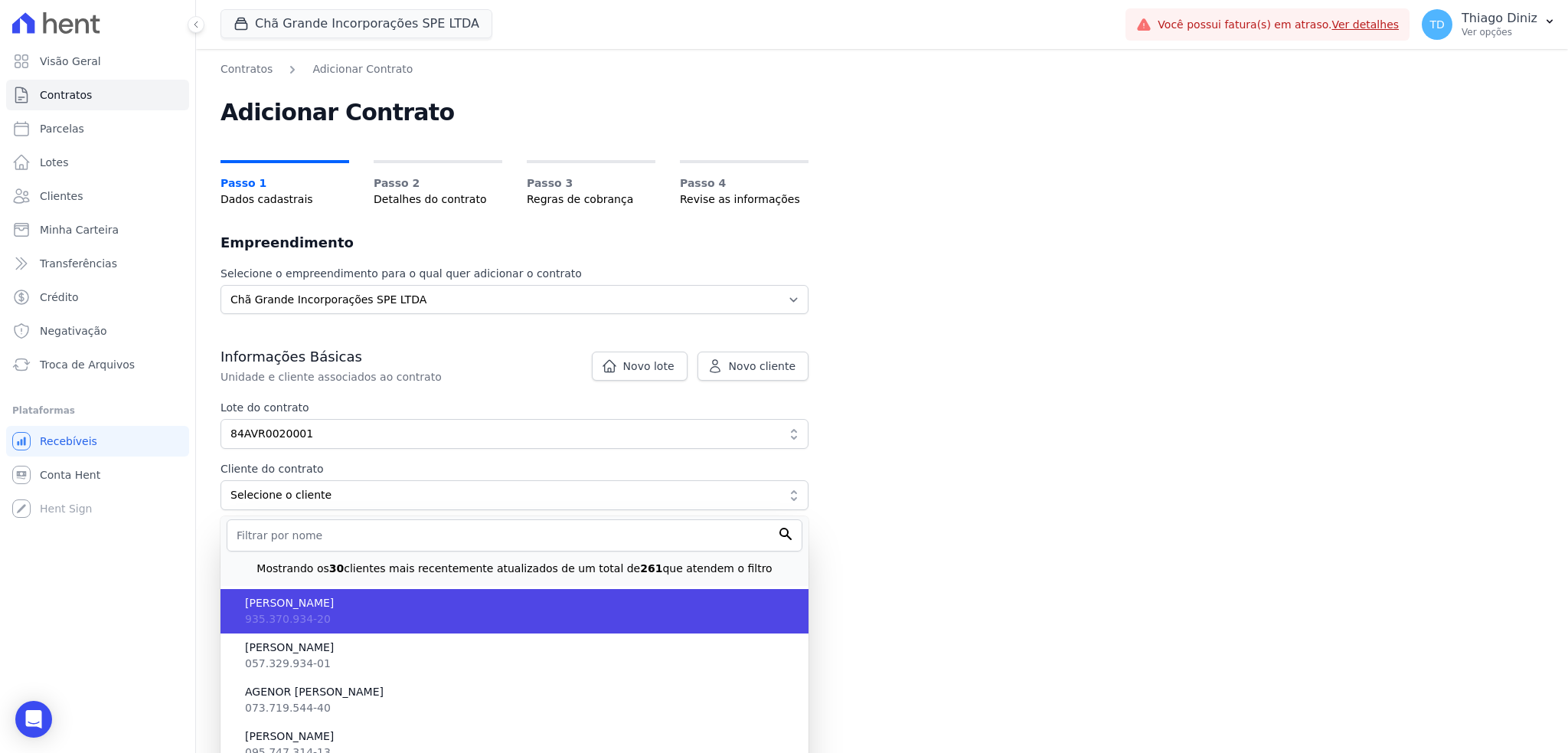
click at [460, 628] on li "ADRIANA CHAGAS PESSOA DA SILVA 935.370.934-20" at bounding box center [515, 611] width 588 height 45
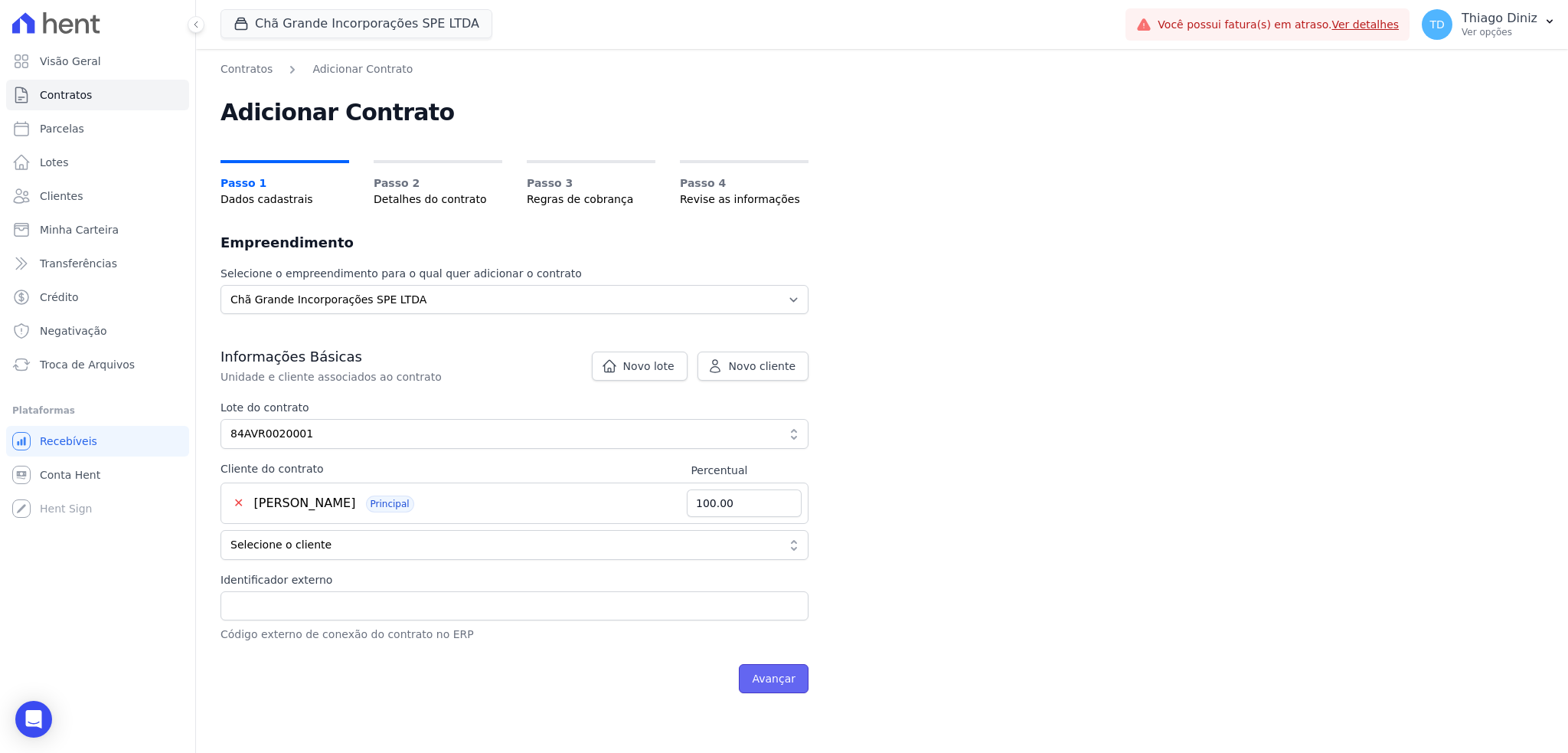
click at [783, 681] on input "Avançar" at bounding box center [774, 678] width 70 height 29
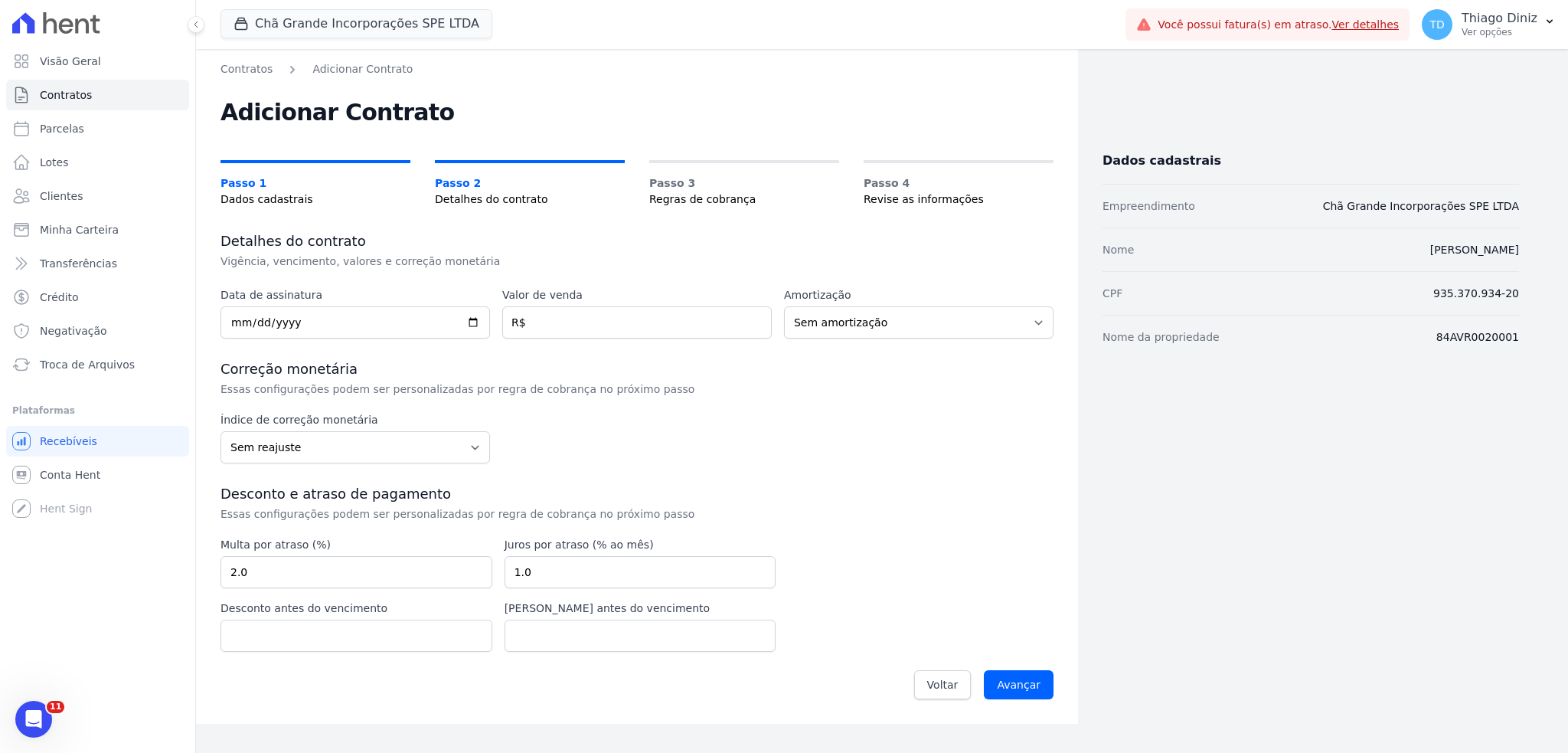
drag, startPoint x: 260, startPoint y: 376, endPoint x: 360, endPoint y: 371, distance: 100.1
click at [360, 371] on h3 "Correção monetária" at bounding box center [637, 370] width 833 height 18
click at [365, 385] on p "Essas configurações podem ser personalizadas por regra de cobrança no próximo p…" at bounding box center [478, 389] width 515 height 15
click at [1021, 672] on input "Avançar" at bounding box center [1018, 684] width 70 height 29
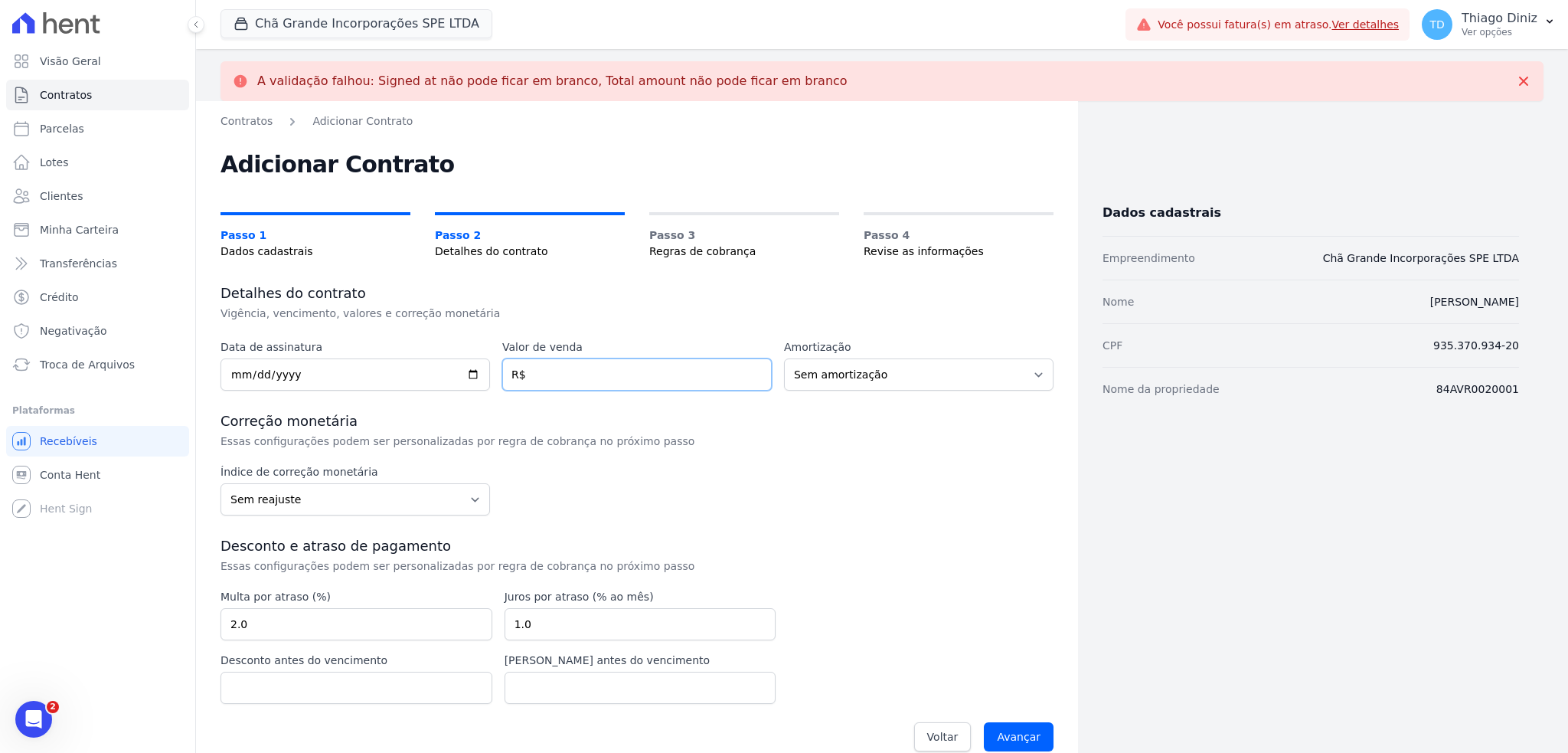
click at [568, 382] on input "number" at bounding box center [637, 375] width 269 height 32
type input "20000"
click at [474, 370] on input "date" at bounding box center [356, 375] width 269 height 32
type input "2025-09-10"
click at [920, 379] on select "Sem amortização Price Sac" at bounding box center [919, 375] width 269 height 32
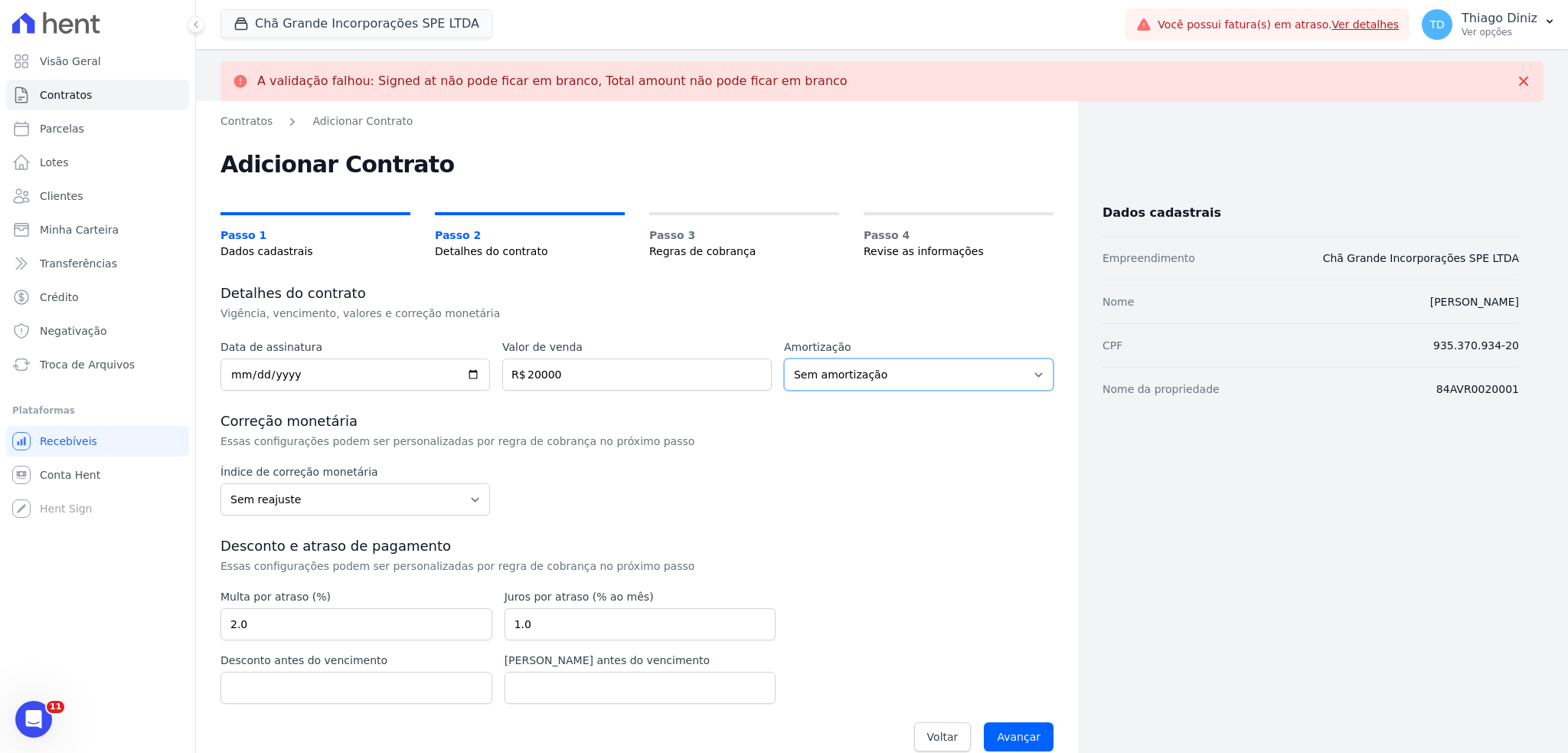
select select "price"
click at [784, 359] on select "Sem amortização Price Sac" at bounding box center [919, 375] width 269 height 32
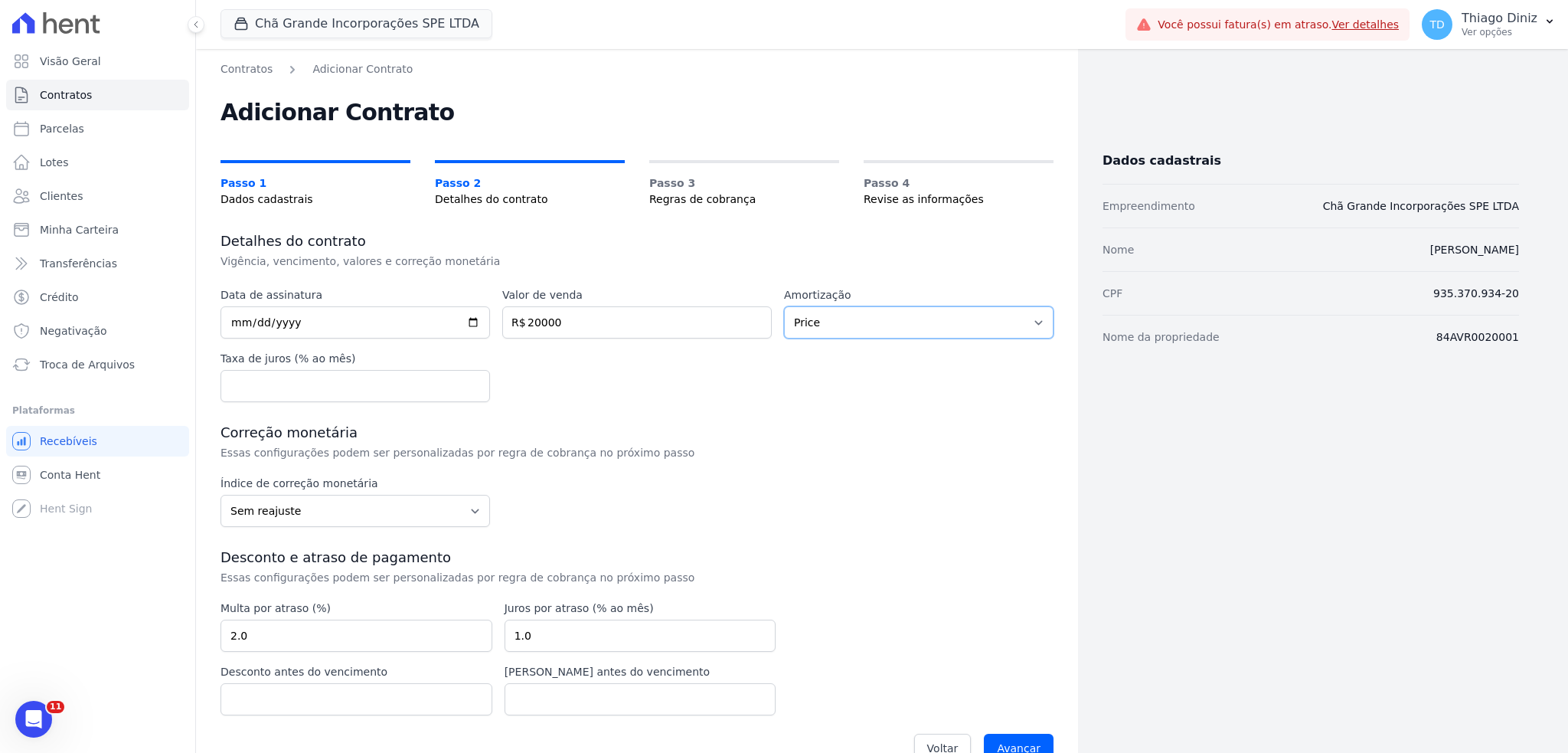
scroll to position [32, 0]
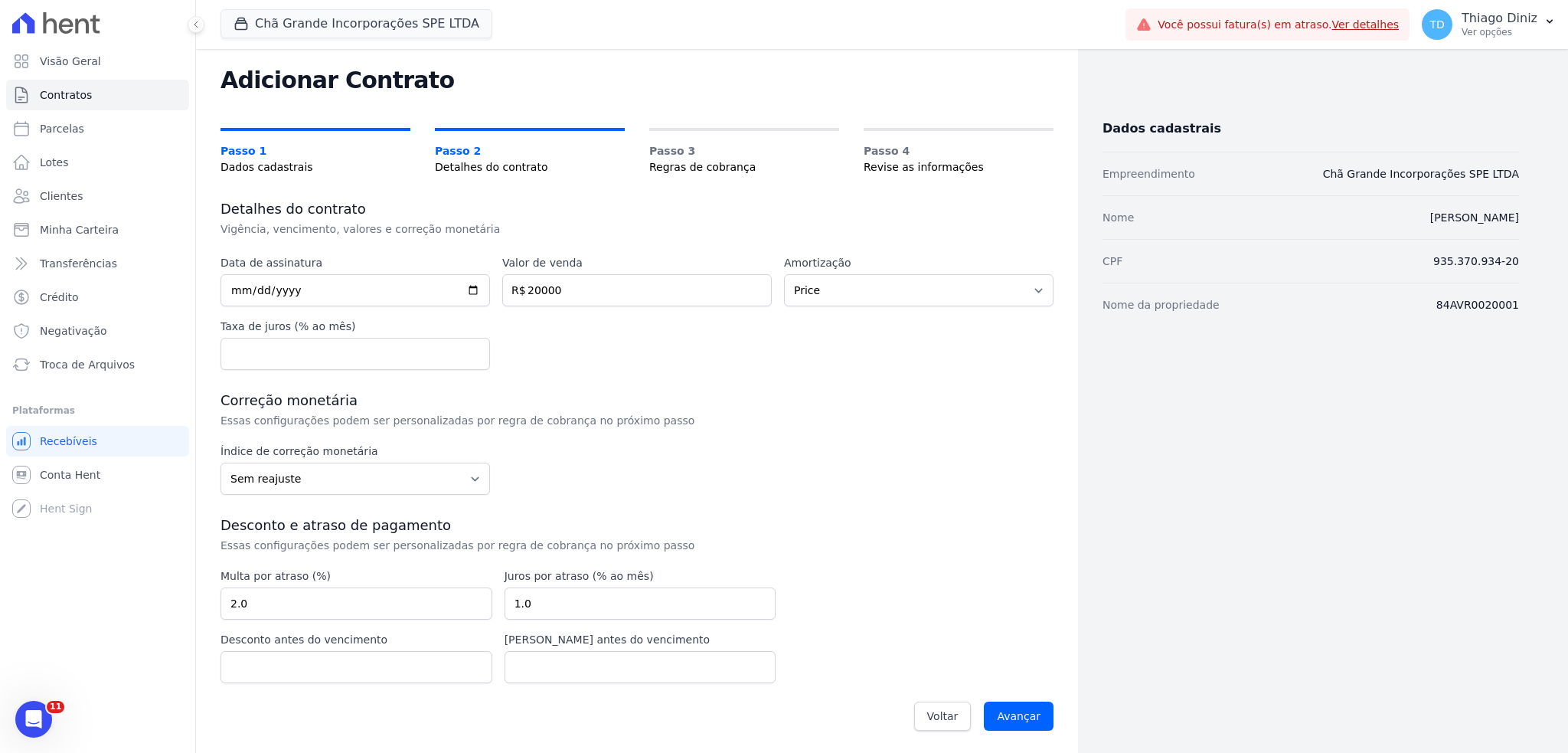
drag, startPoint x: 316, startPoint y: 380, endPoint x: 318, endPoint y: 361, distance: 19.1
click at [312, 379] on div "Data de assinatura 2025-09-10 Valor de venda 20000 R$ Amortização Sem amortizaç…" at bounding box center [637, 497] width 833 height 485
click at [319, 358] on input "number" at bounding box center [356, 354] width 269 height 32
type input "1"
click at [1025, 713] on input "Avançar" at bounding box center [1018, 716] width 70 height 29
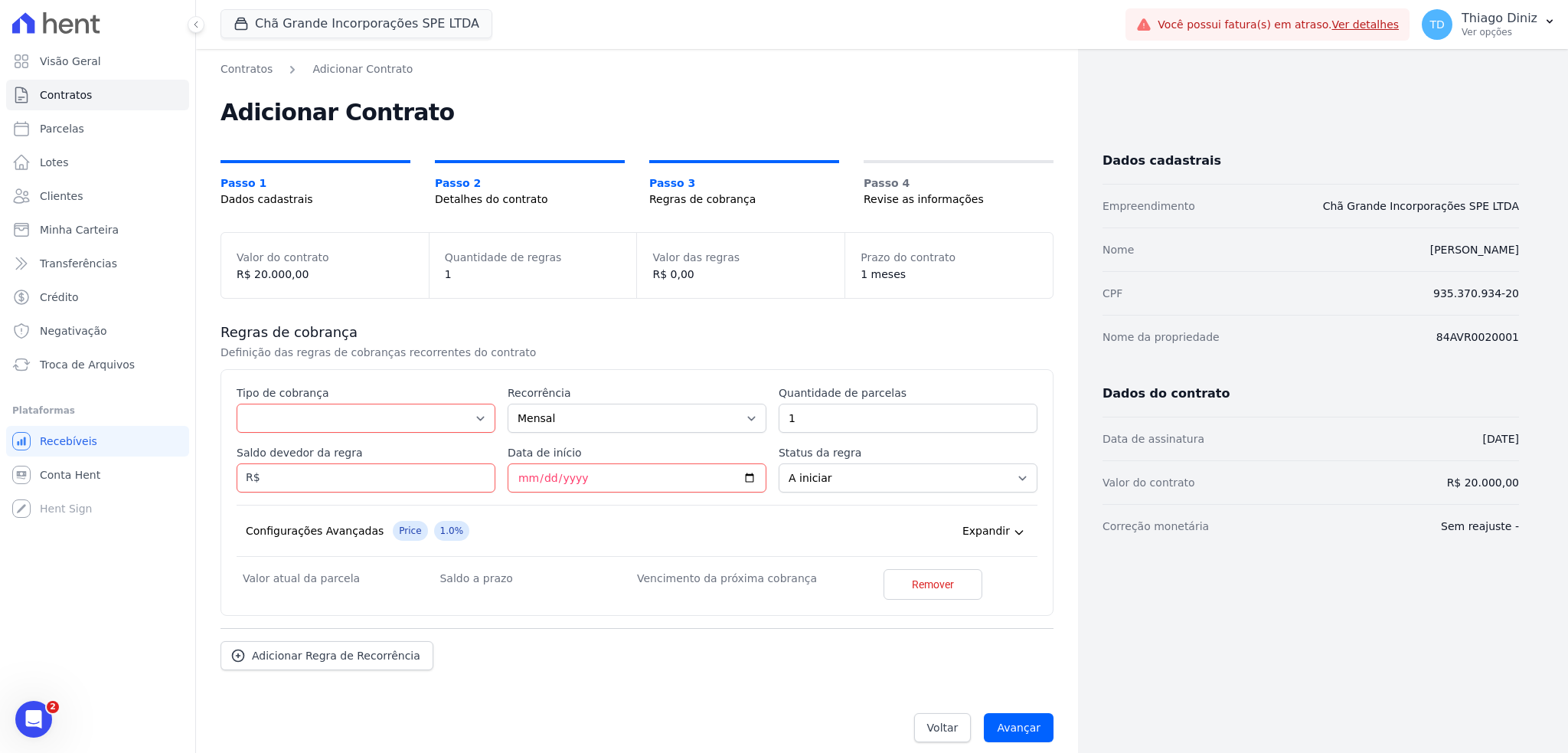
scroll to position [12, 0]
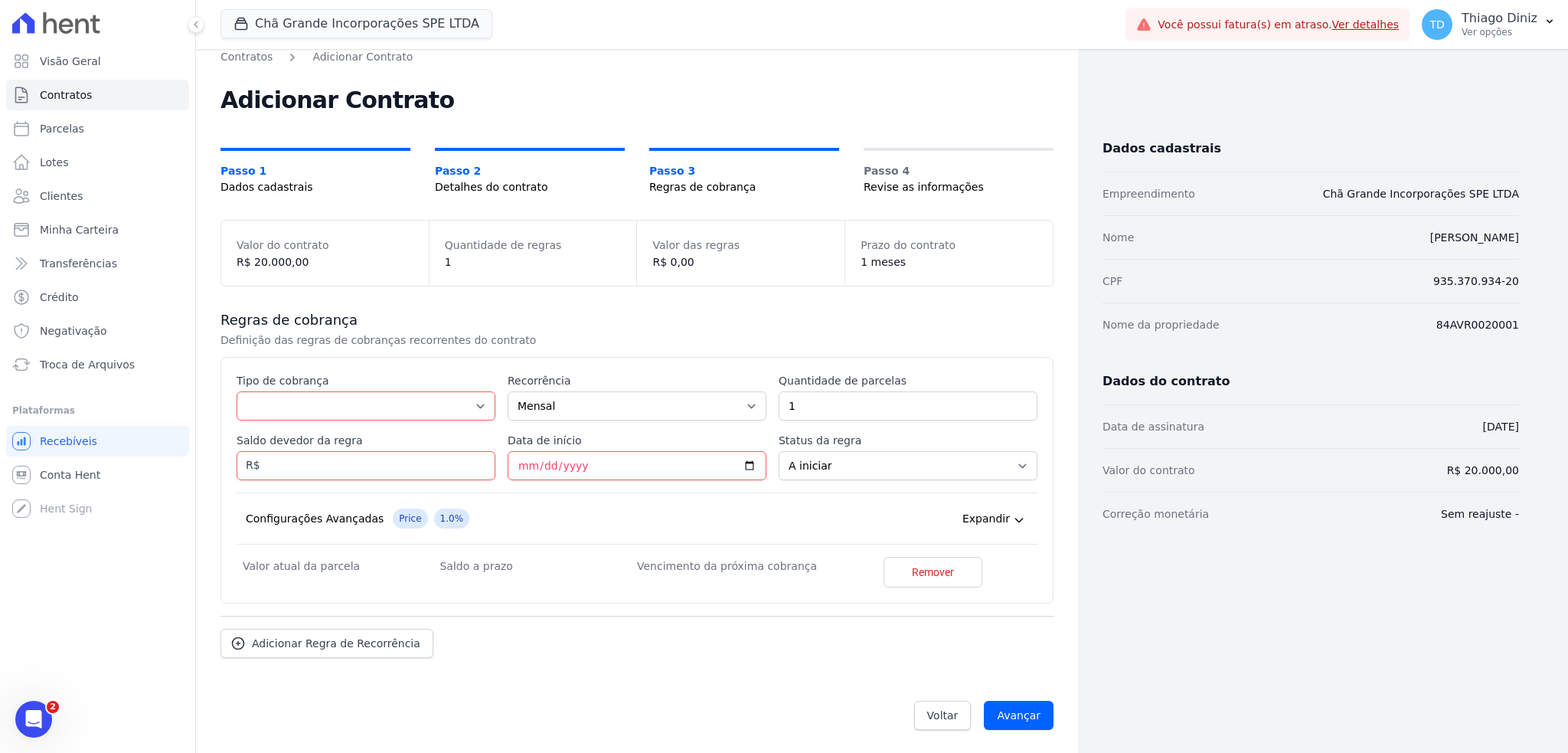
click at [991, 517] on span "Expandir" at bounding box center [986, 519] width 48 height 15
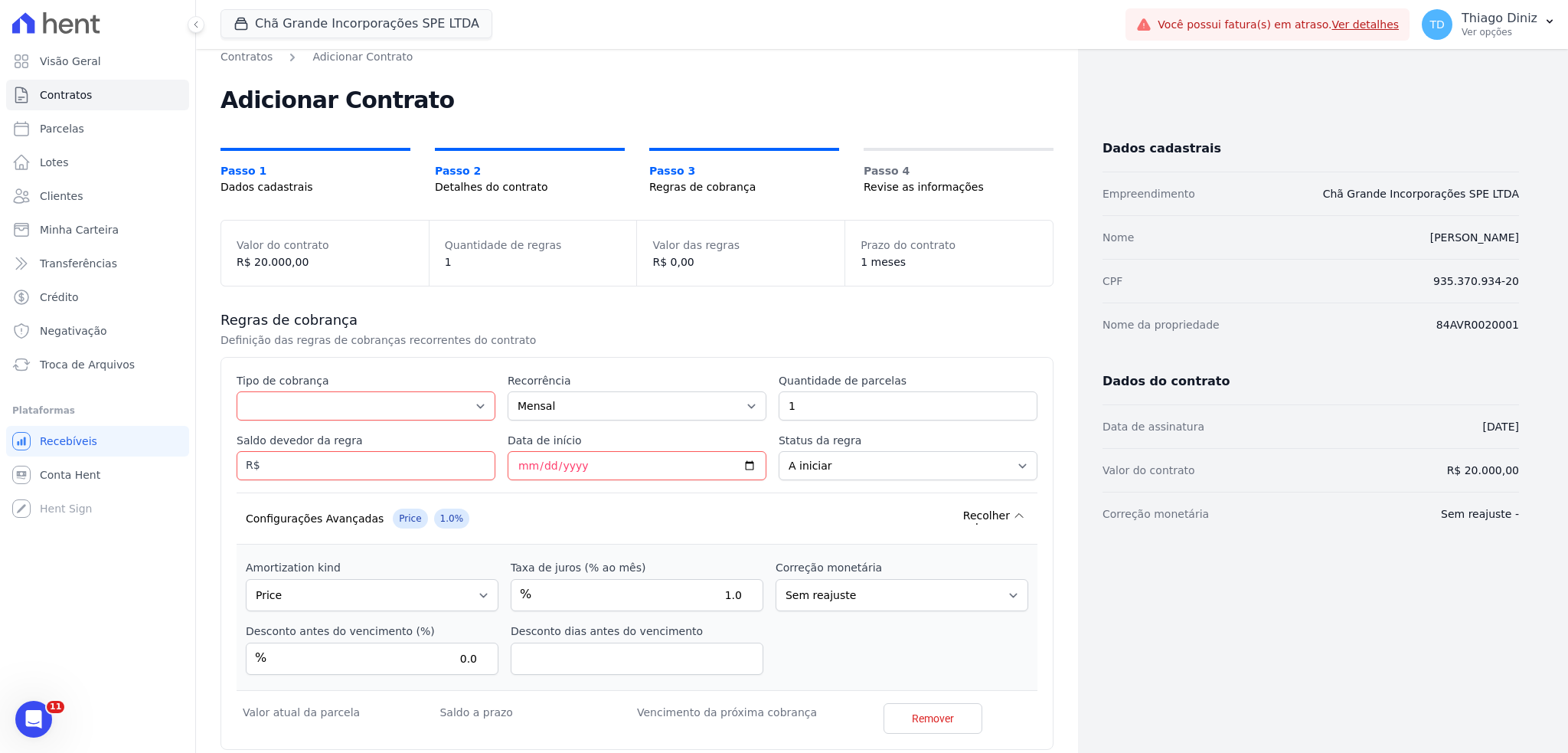
scroll to position [157, 0]
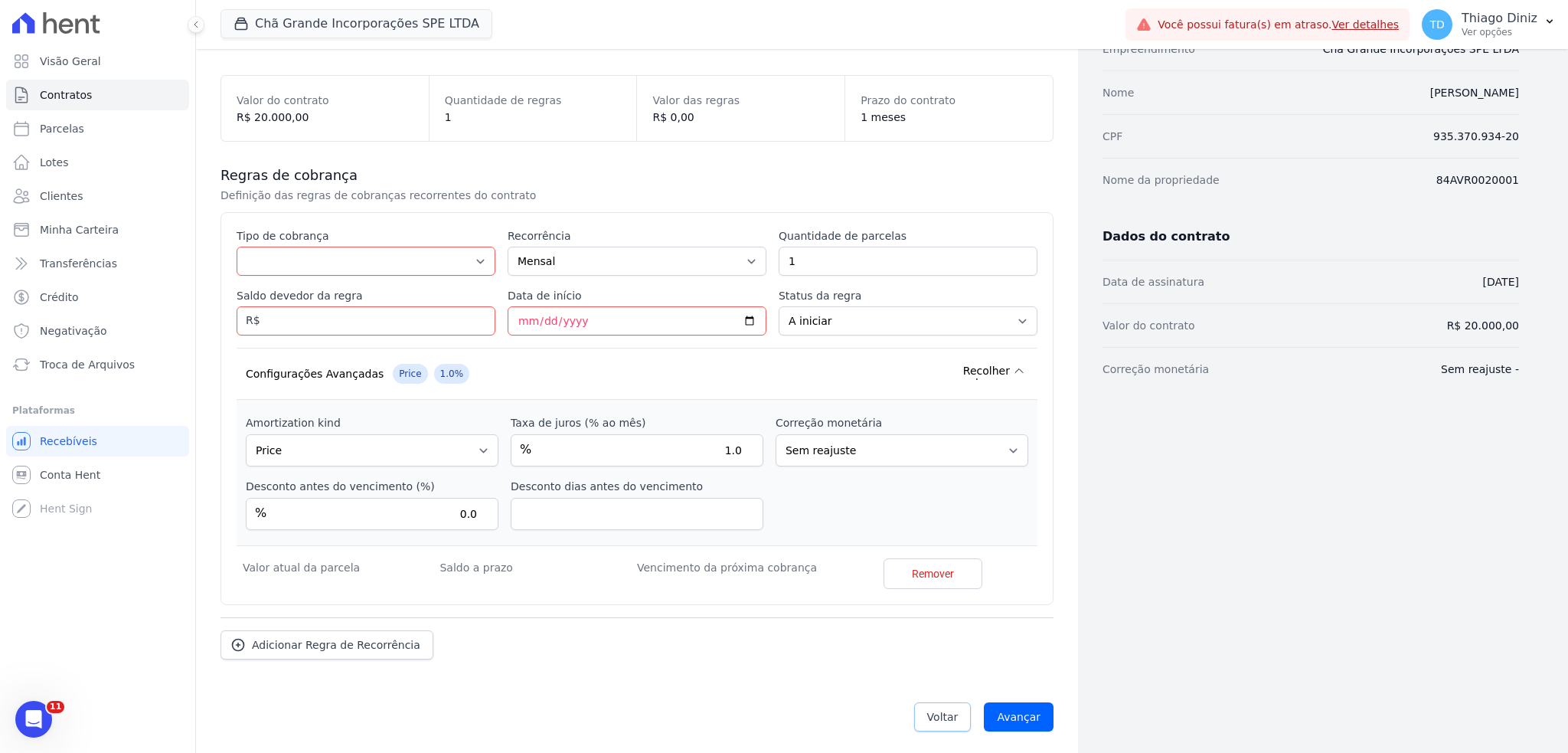
click at [941, 712] on span "Voltar" at bounding box center [943, 717] width 32 height 15
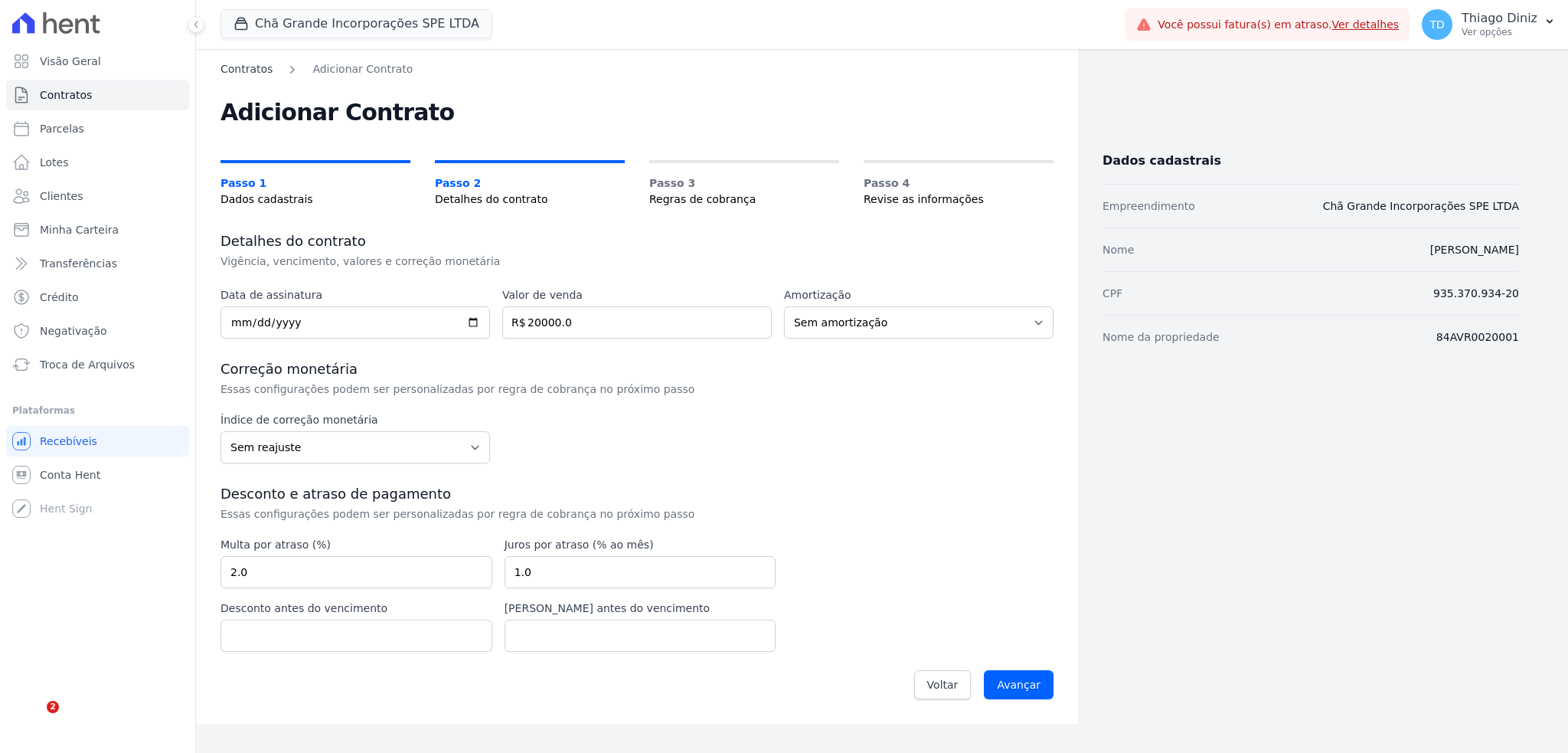
click at [225, 64] on link "Contratos" at bounding box center [247, 69] width 52 height 16
